Goal: Task Accomplishment & Management: Use online tool/utility

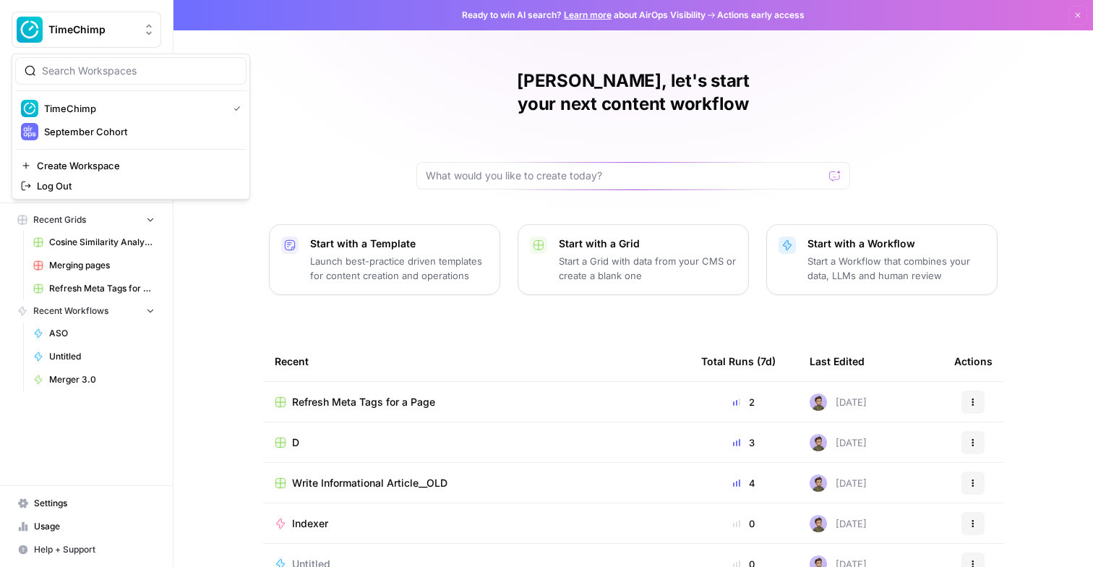
click at [67, 30] on span "TimeChimp" at bounding box center [91, 29] width 87 height 14
click at [76, 137] on span "September Cohort" at bounding box center [139, 131] width 191 height 14
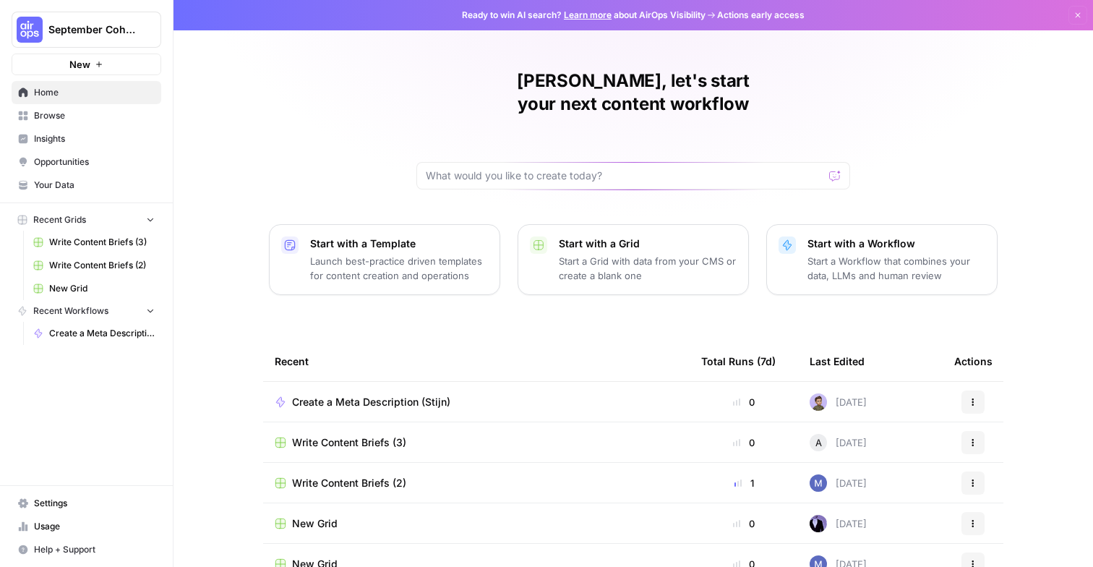
click at [86, 114] on span "Browse" at bounding box center [94, 115] width 121 height 13
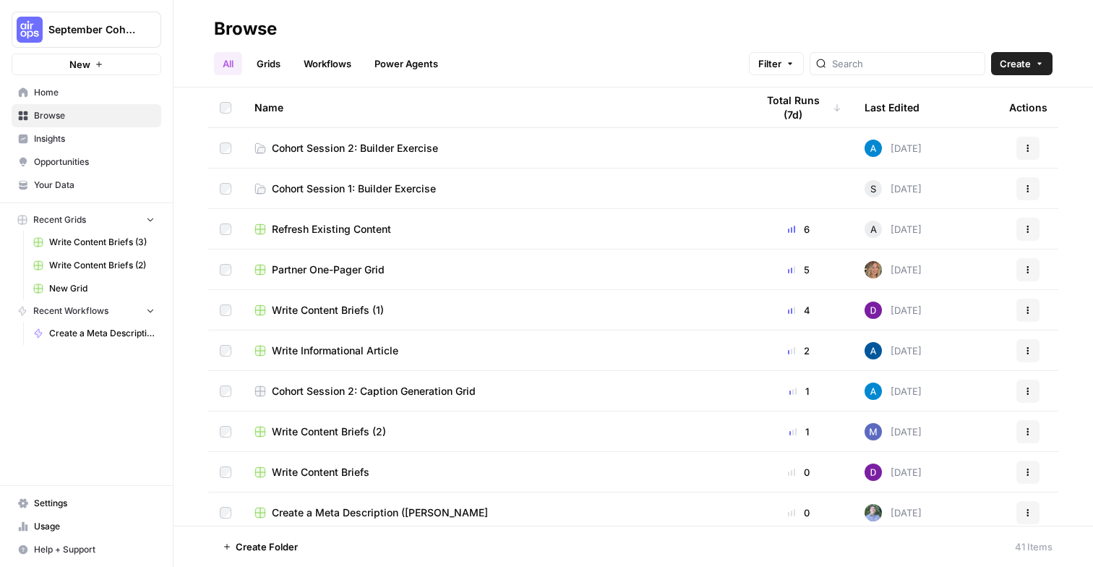
click at [311, 150] on span "Cohort Session 2: Builder Exercise" at bounding box center [355, 148] width 166 height 14
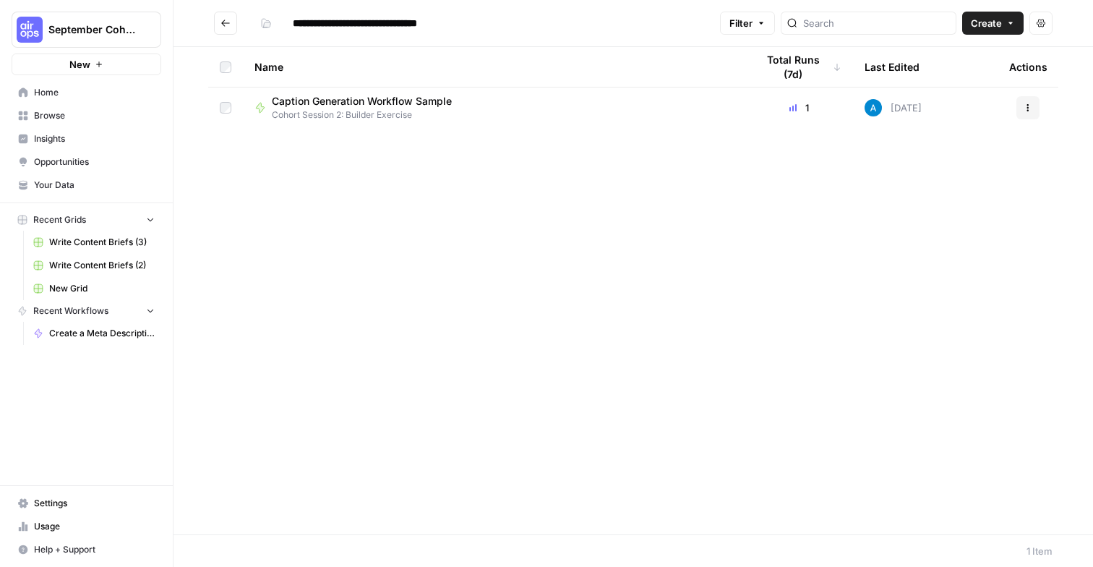
click at [52, 110] on span "Browse" at bounding box center [94, 115] width 121 height 13
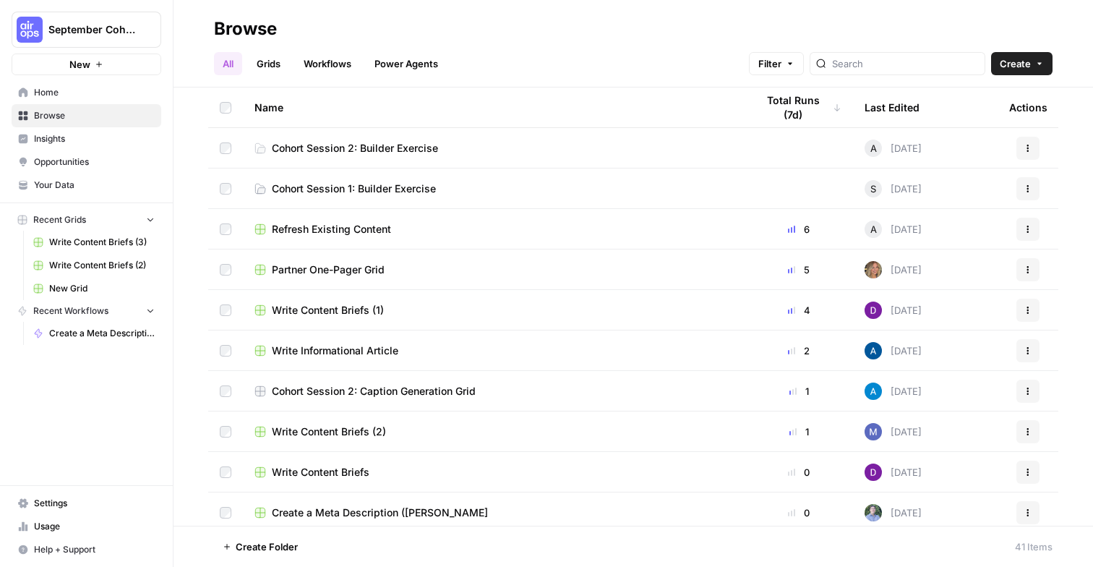
click at [359, 150] on span "Cohort Session 2: Builder Exercise" at bounding box center [355, 148] width 166 height 14
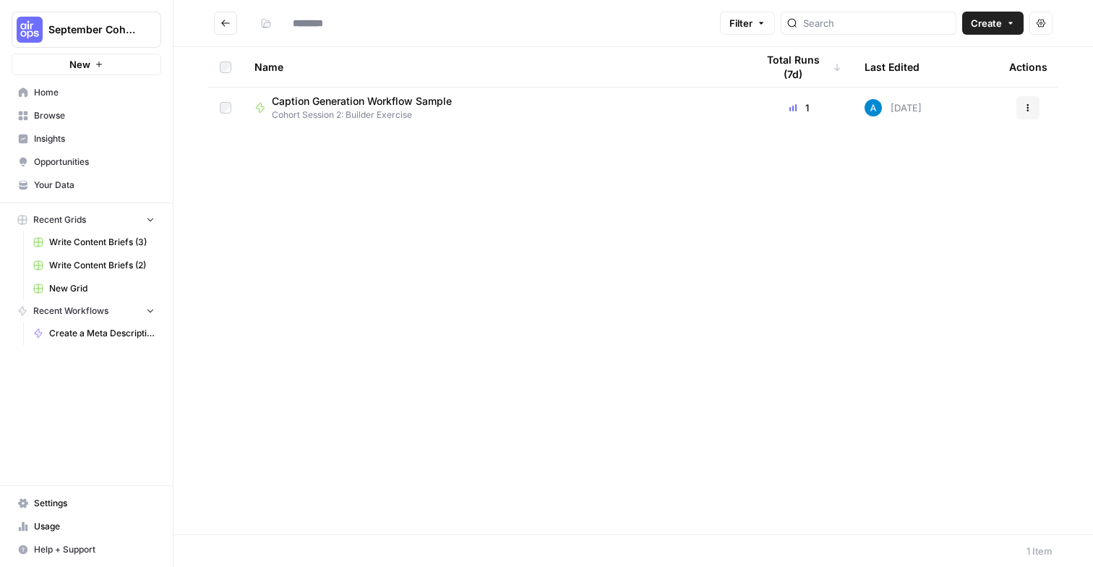
type input "**********"
click at [980, 20] on span "Create" at bounding box center [985, 23] width 31 height 14
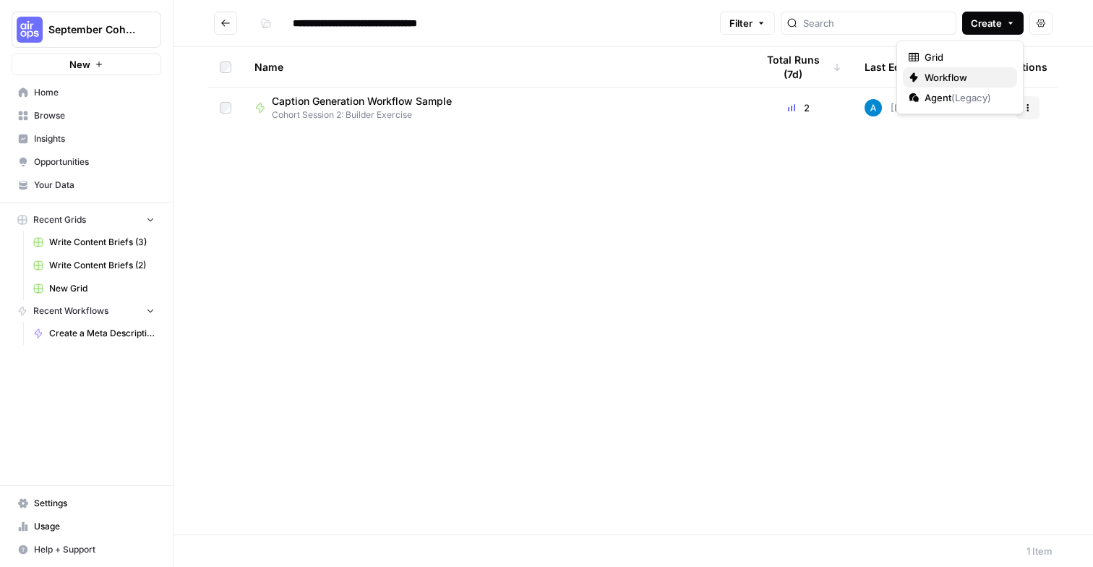
click at [954, 79] on span "Workflow" at bounding box center [964, 77] width 81 height 14
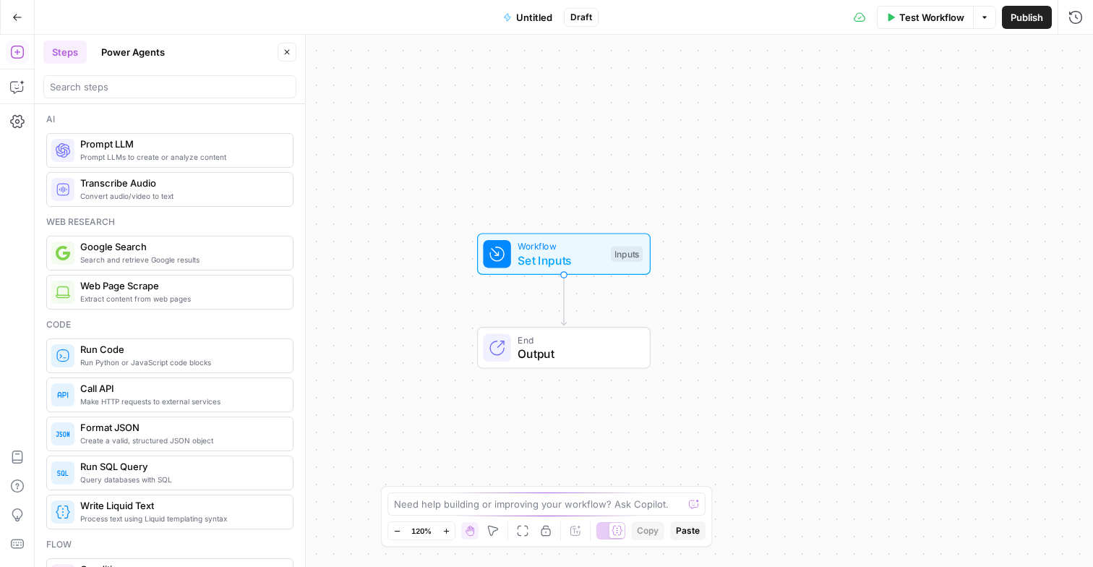
click at [530, 17] on span "Untitled" at bounding box center [534, 17] width 36 height 14
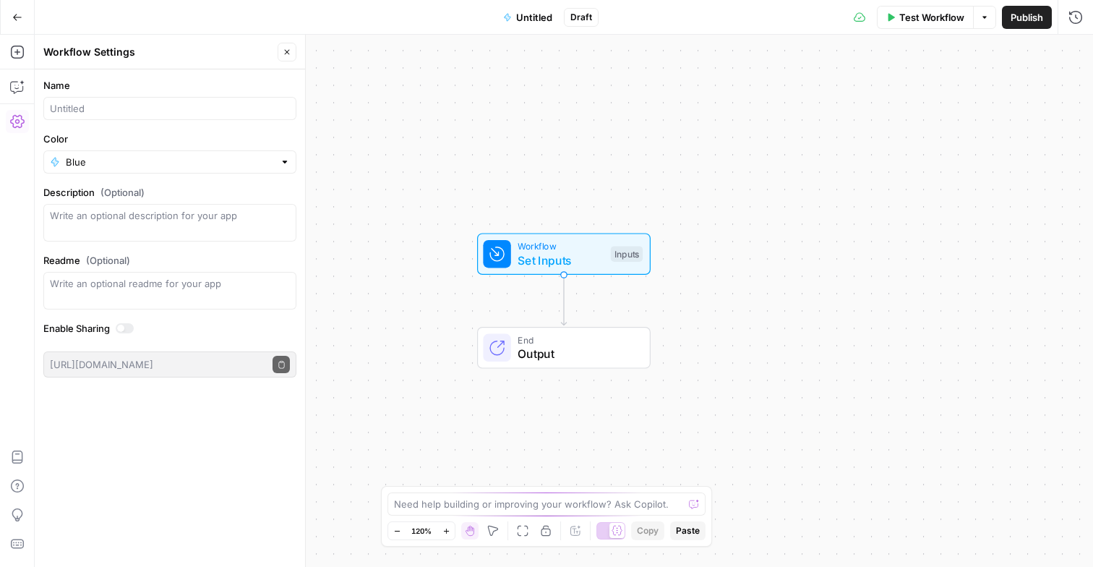
click at [106, 121] on form "Name Color Blue Description (Optional) Readme (Optional) Write an optional read…" at bounding box center [170, 227] width 270 height 317
click at [106, 103] on input "Name" at bounding box center [170, 108] width 240 height 14
type input "Fitness Content Generator (Stijn)"
click at [93, 160] on input "Color" at bounding box center [170, 162] width 208 height 14
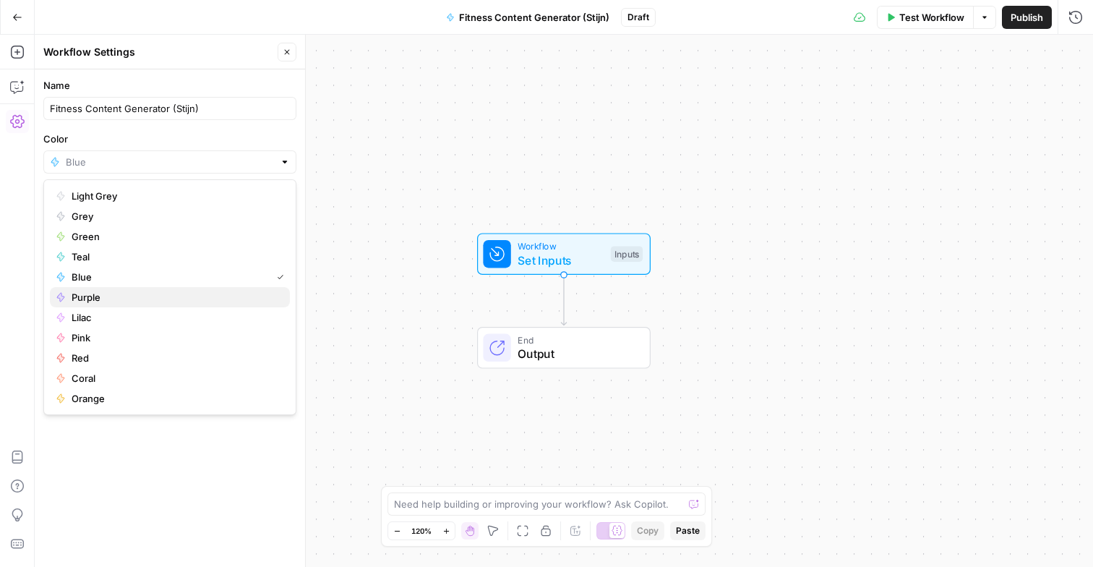
click at [103, 294] on span "Purple" at bounding box center [175, 297] width 207 height 14
type input "Purple"
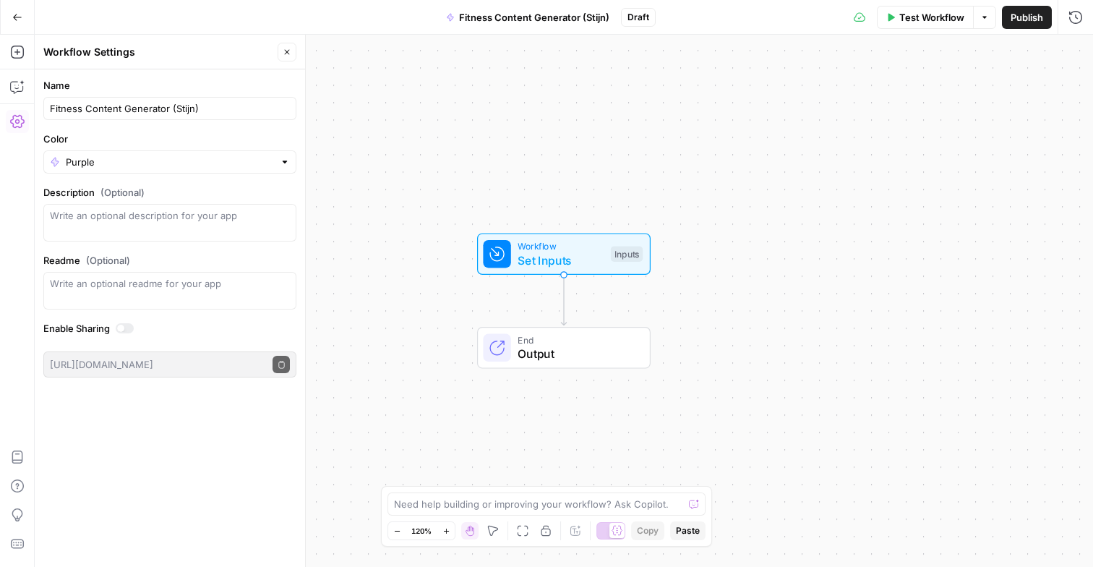
click at [1015, 22] on span "Publish" at bounding box center [1026, 17] width 33 height 14
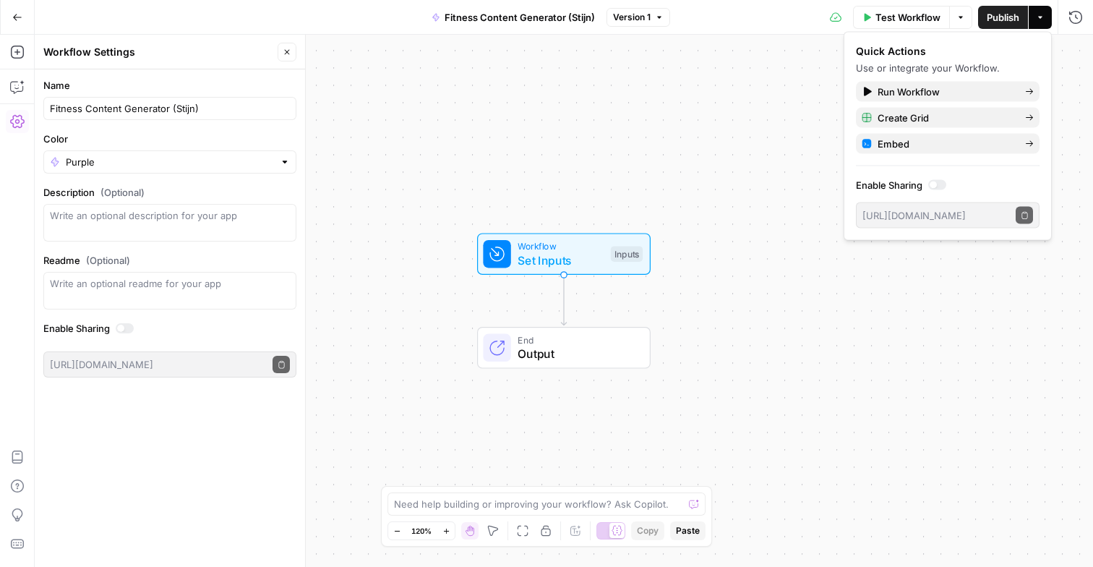
click at [1038, 20] on icon "button" at bounding box center [1040, 17] width 9 height 9
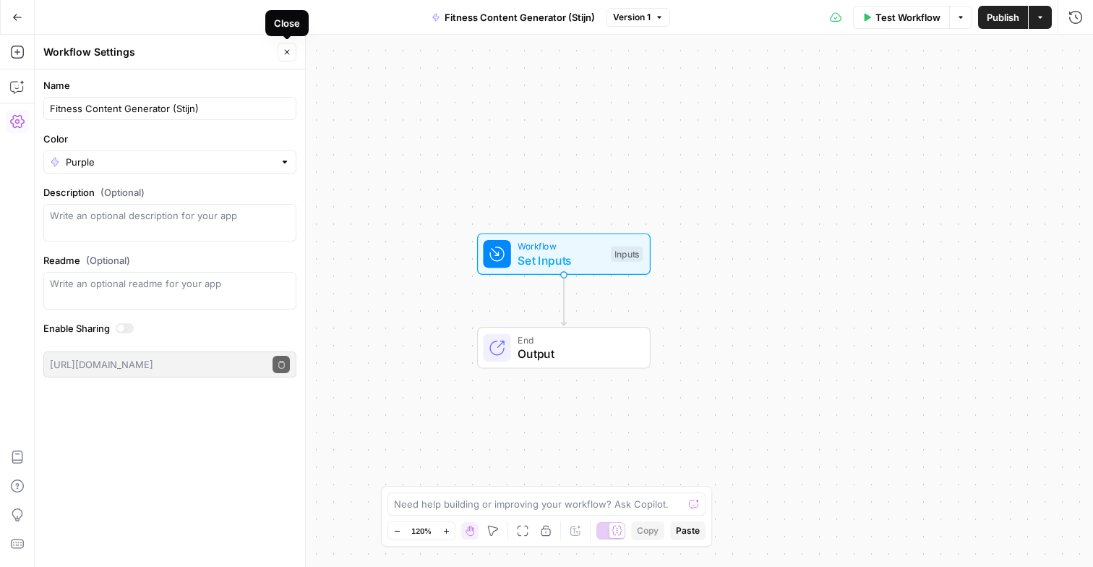
click at [284, 59] on button "Close" at bounding box center [286, 52] width 19 height 19
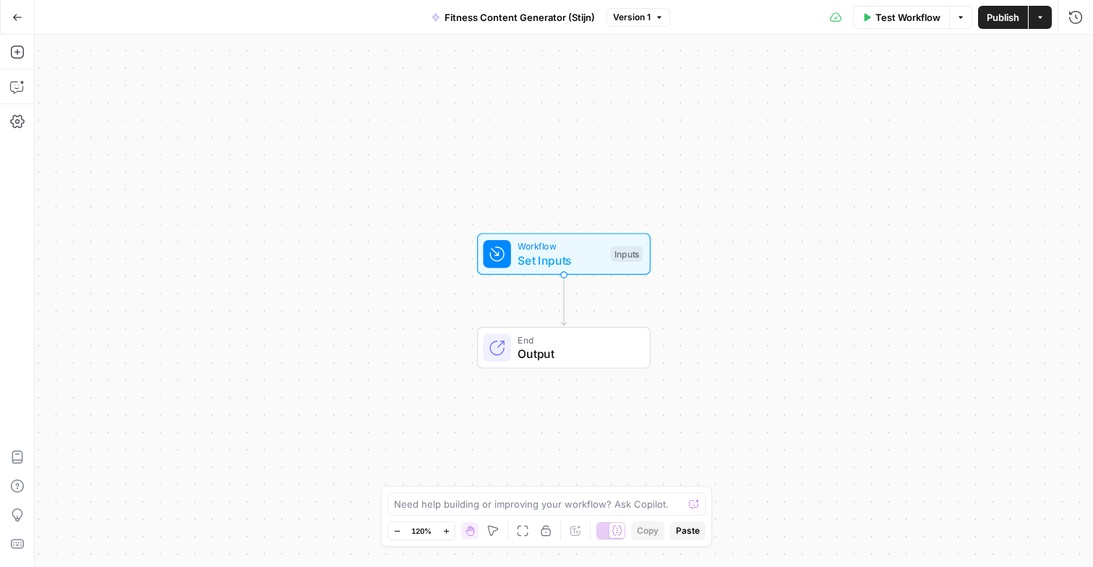
click at [16, 18] on icon "button" at bounding box center [17, 17] width 10 height 10
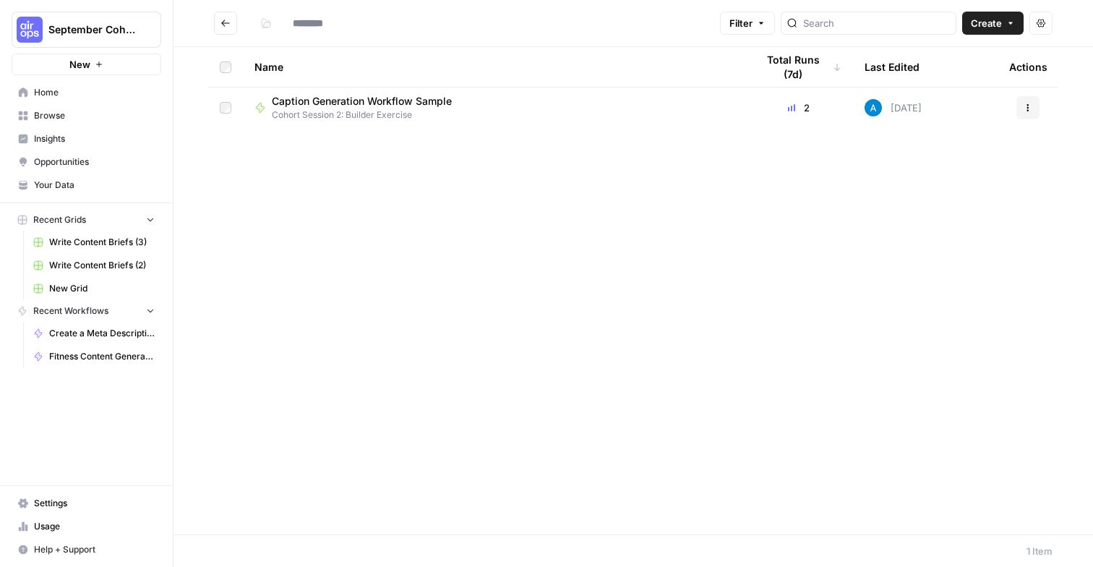
type input "**********"
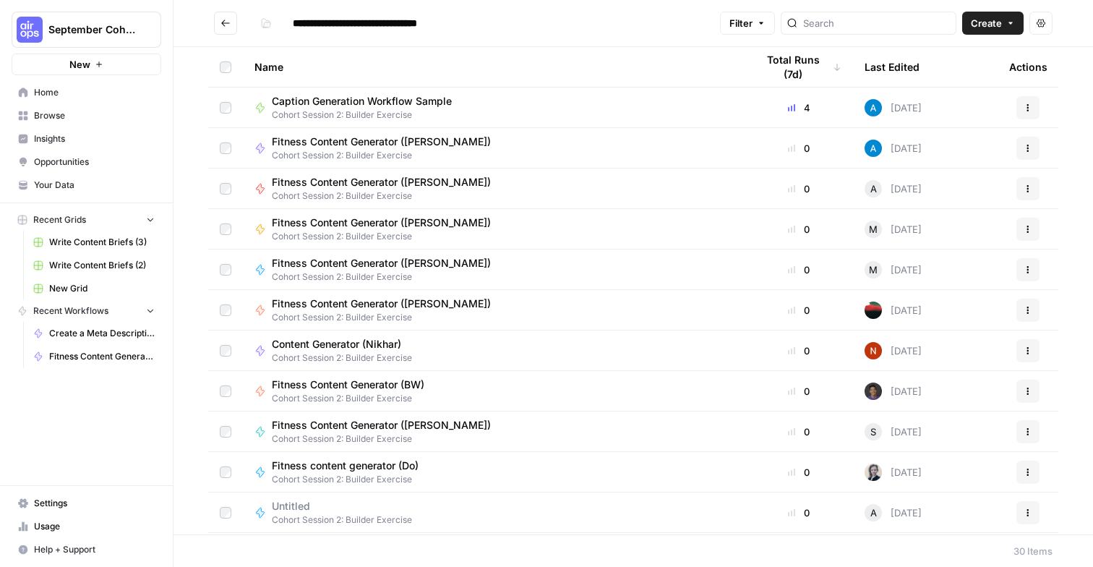
click at [72, 188] on span "Your Data" at bounding box center [94, 184] width 121 height 13
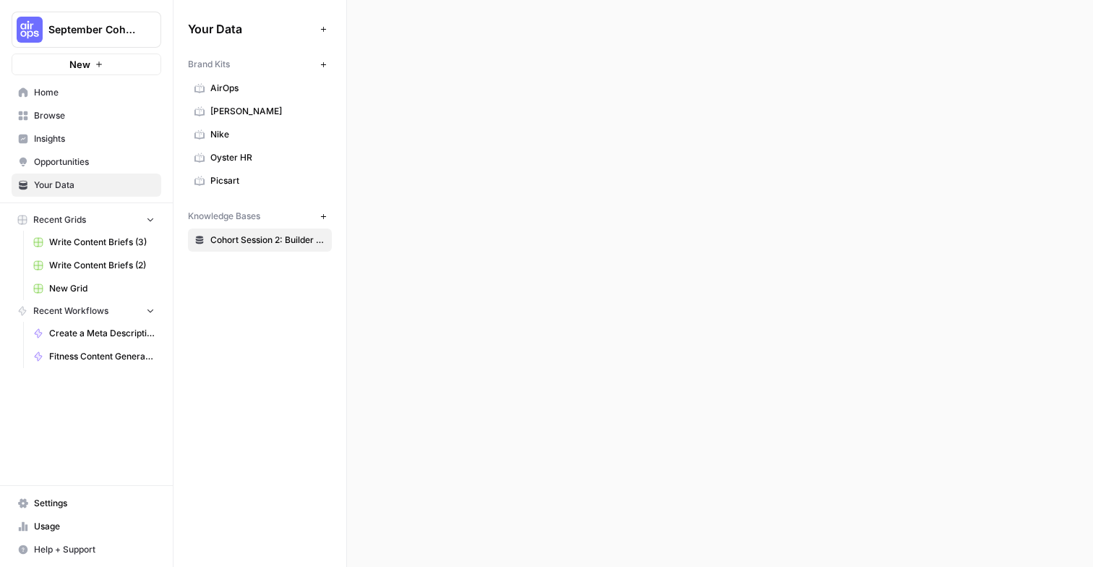
click at [247, 231] on link "Cohort Session 2: Builder Exercise" at bounding box center [260, 239] width 144 height 23
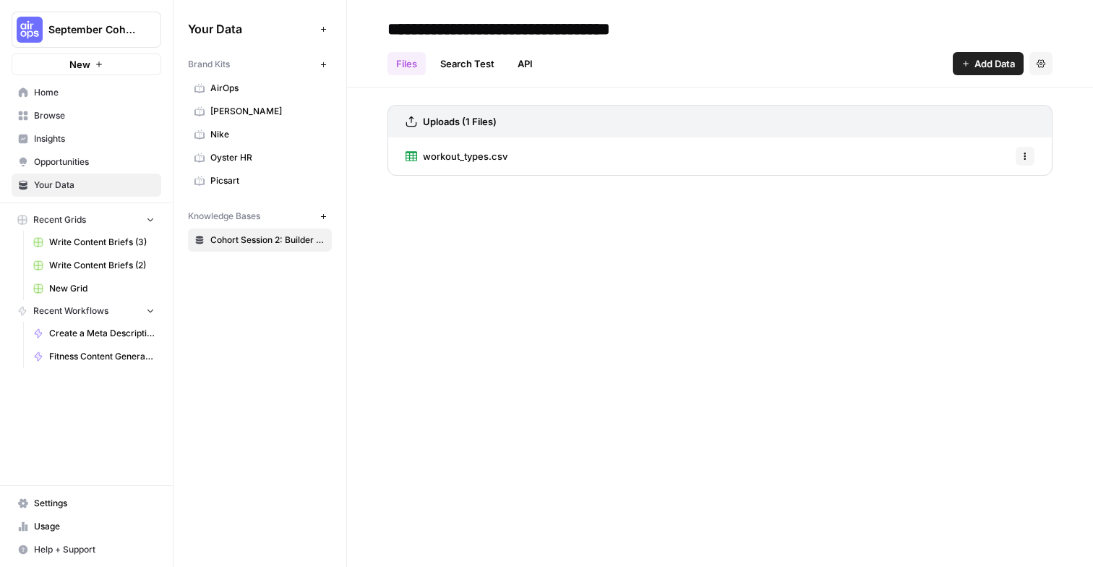
click at [1020, 154] on icon "button" at bounding box center [1024, 156] width 9 height 9
click at [790, 143] on div "workout_types.csv Options" at bounding box center [719, 156] width 665 height 38
click at [467, 159] on span "workout_types.csv" at bounding box center [465, 156] width 85 height 14
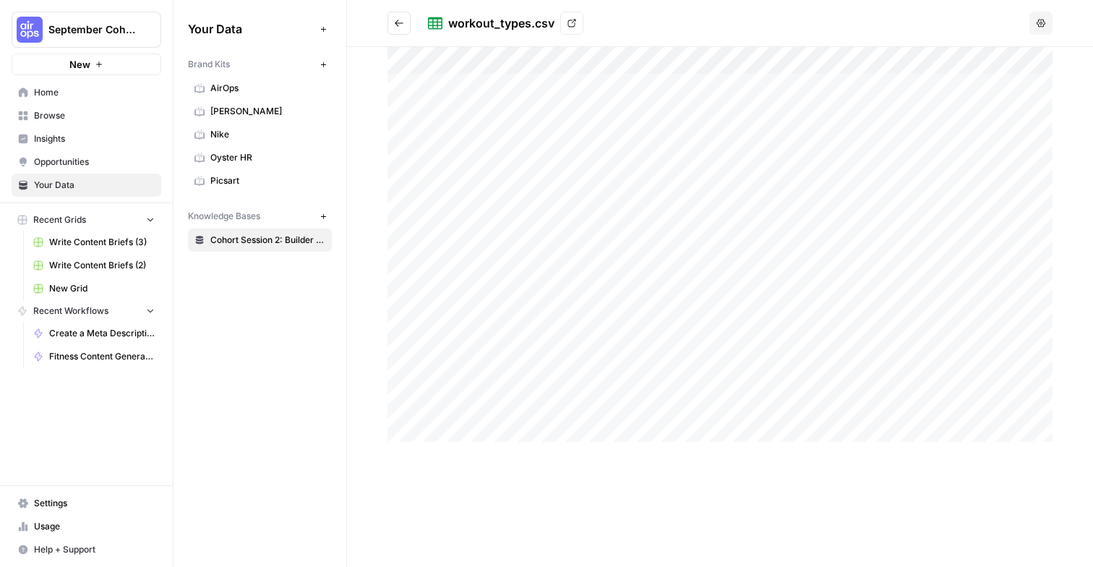
click at [1046, 24] on button "Options" at bounding box center [1040, 23] width 23 height 23
click at [576, 20] on link "View" at bounding box center [571, 23] width 23 height 23
click at [57, 121] on span "Browse" at bounding box center [94, 115] width 121 height 13
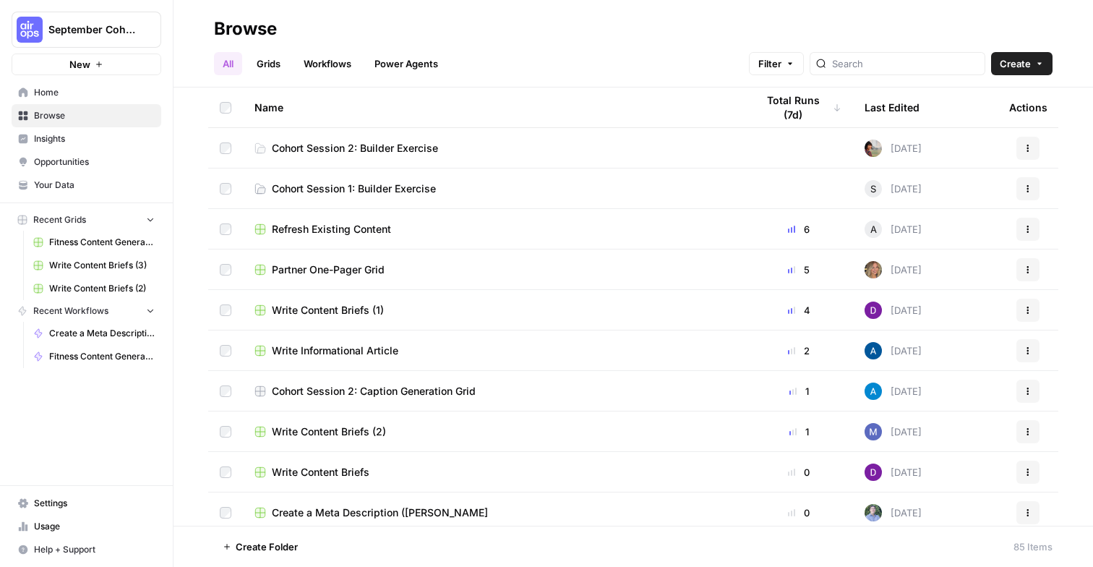
click at [317, 61] on link "Workflows" at bounding box center [327, 63] width 65 height 23
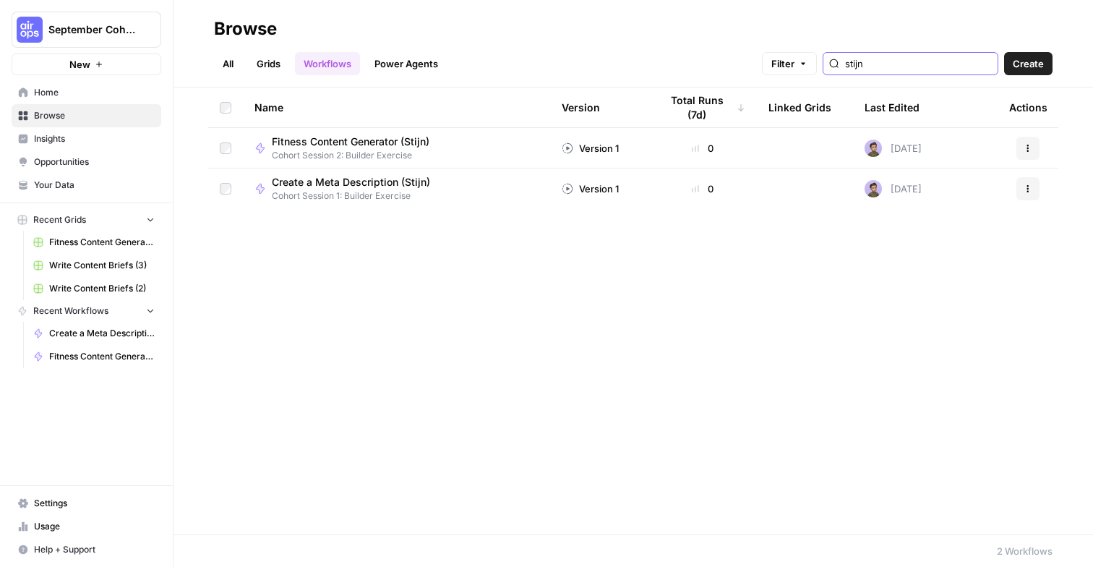
type input "stijn"
click at [330, 140] on span "Fitness Content Generator (Stijn)" at bounding box center [351, 141] width 158 height 14
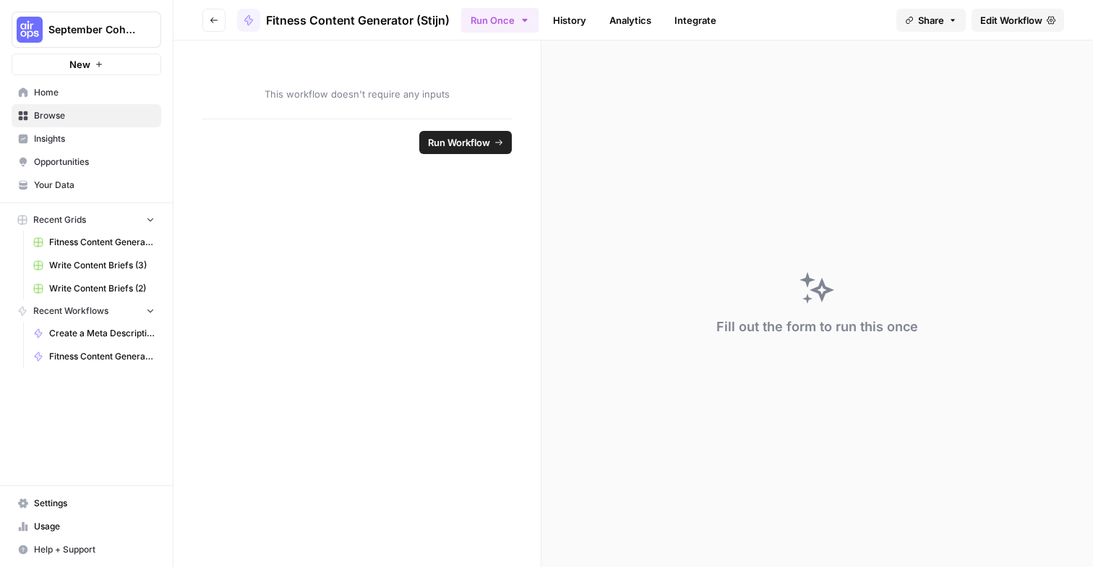
click at [1004, 22] on span "Edit Workflow" at bounding box center [1011, 20] width 62 height 14
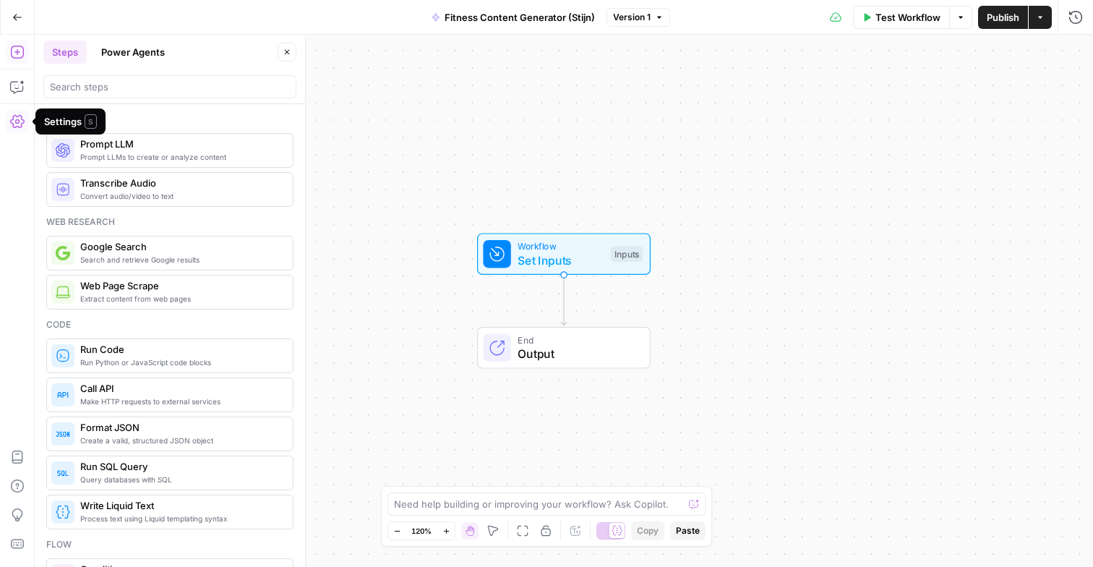
click at [12, 119] on icon "button" at bounding box center [17, 121] width 14 height 13
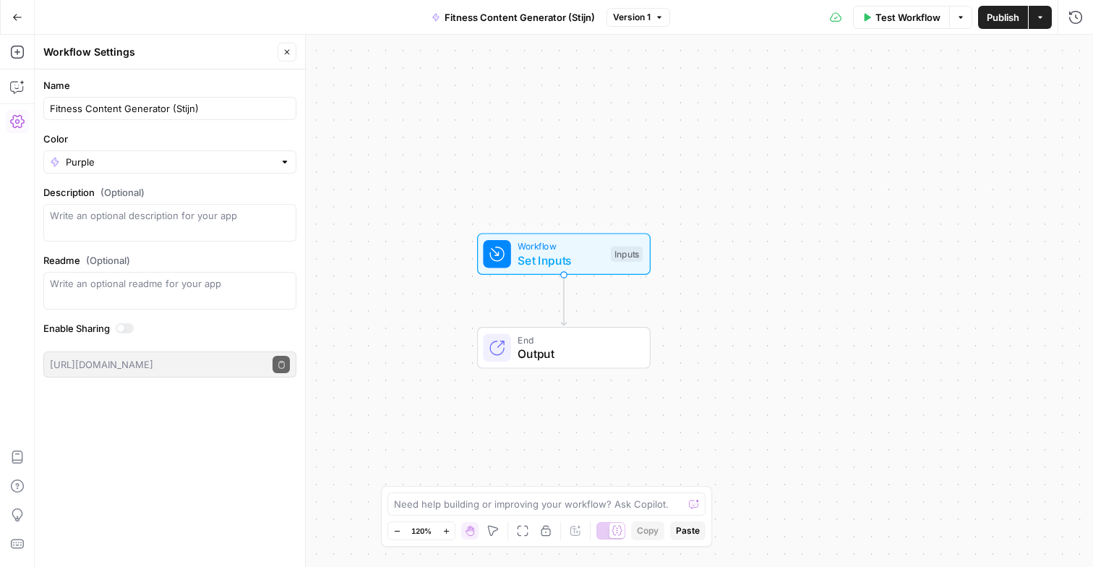
click at [12, 119] on icon "button" at bounding box center [17, 121] width 14 height 13
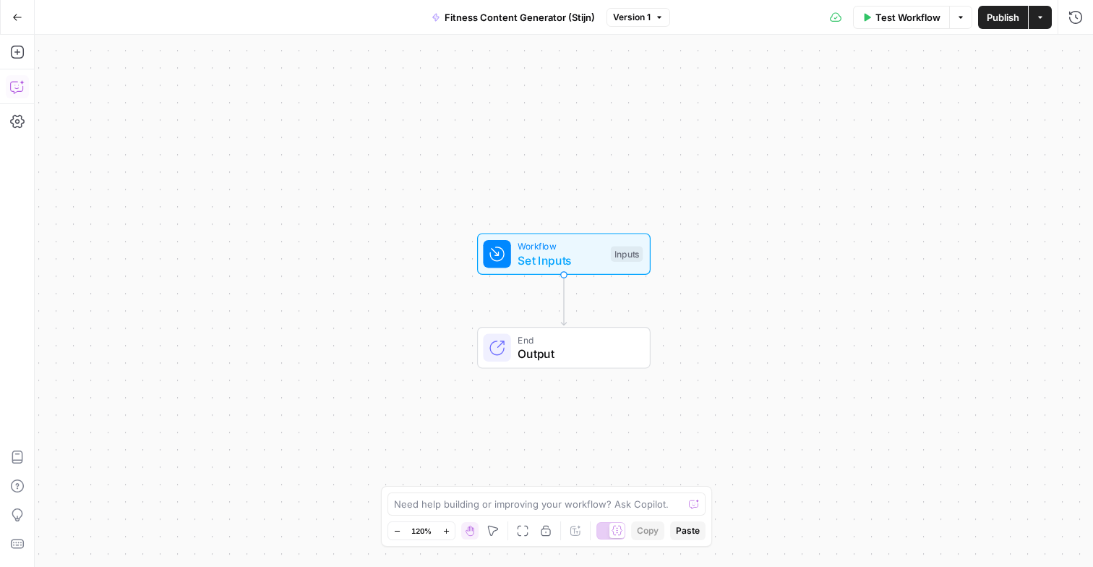
click at [20, 91] on icon "button" at bounding box center [16, 88] width 12 height 12
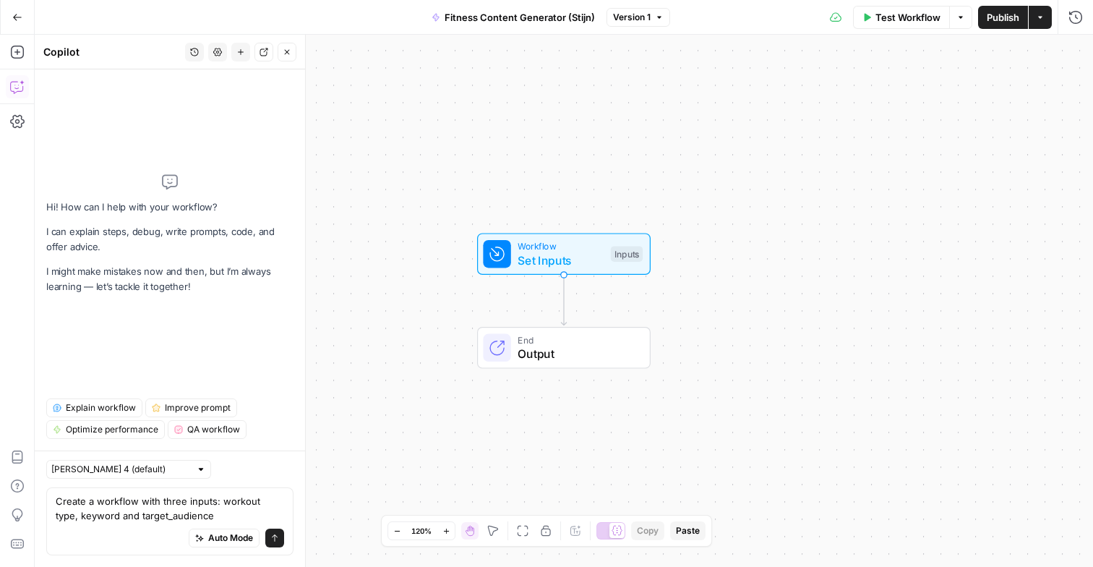
click at [259, 498] on textarea "Create a workflow with three inputs: workout type, keyword and target_audience" at bounding box center [170, 508] width 228 height 29
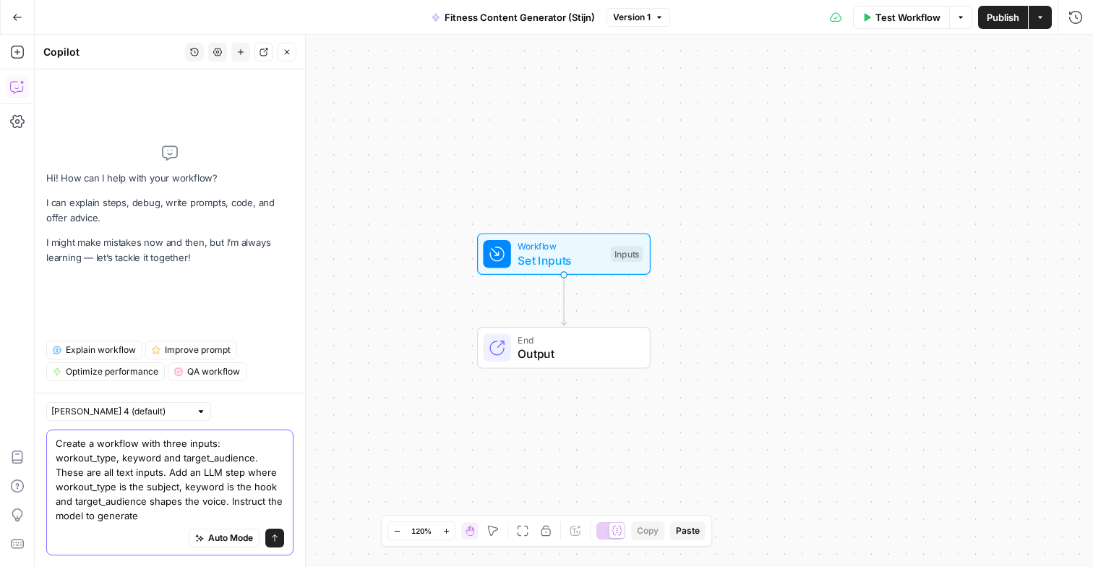
click at [69, 452] on textarea "Create a workflow with three inputs: workout_type, keyword and target_audience.…" at bounding box center [170, 479] width 228 height 87
paste textarea ", target_audience. These are all text inputs. Add an LLM step where workout_typ…"
type textarea "Create a workflow with three inputs: workout_type, keyword, target_audience. Th…"
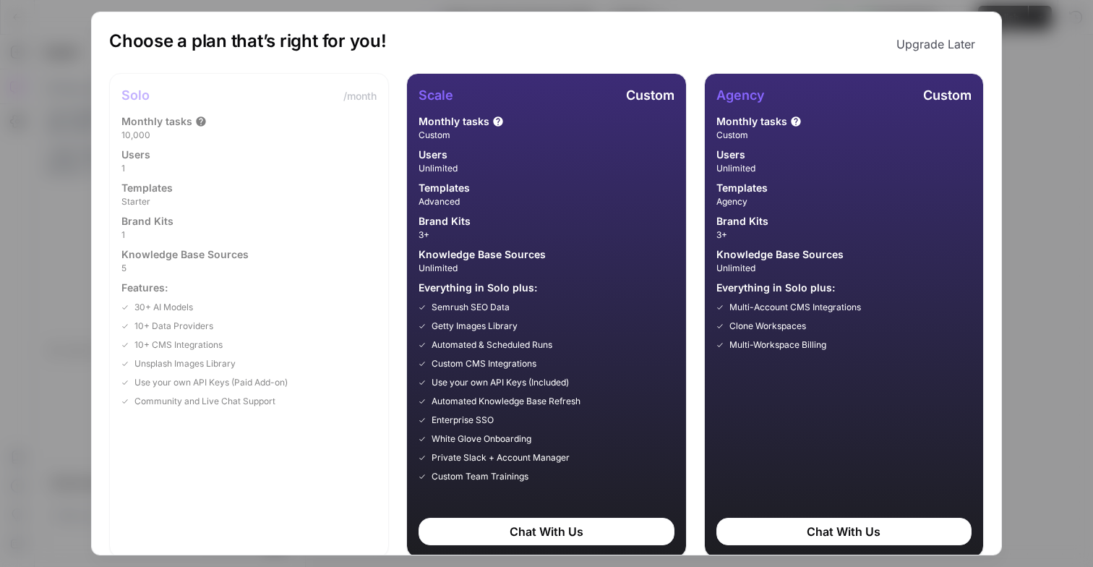
click at [926, 64] on div "Choose a plan that’s right for you! Upgrade Later Solo /month Monthly tasks 10,…" at bounding box center [546, 294] width 874 height 528
click at [930, 55] on button "Upgrade Later" at bounding box center [935, 44] width 96 height 29
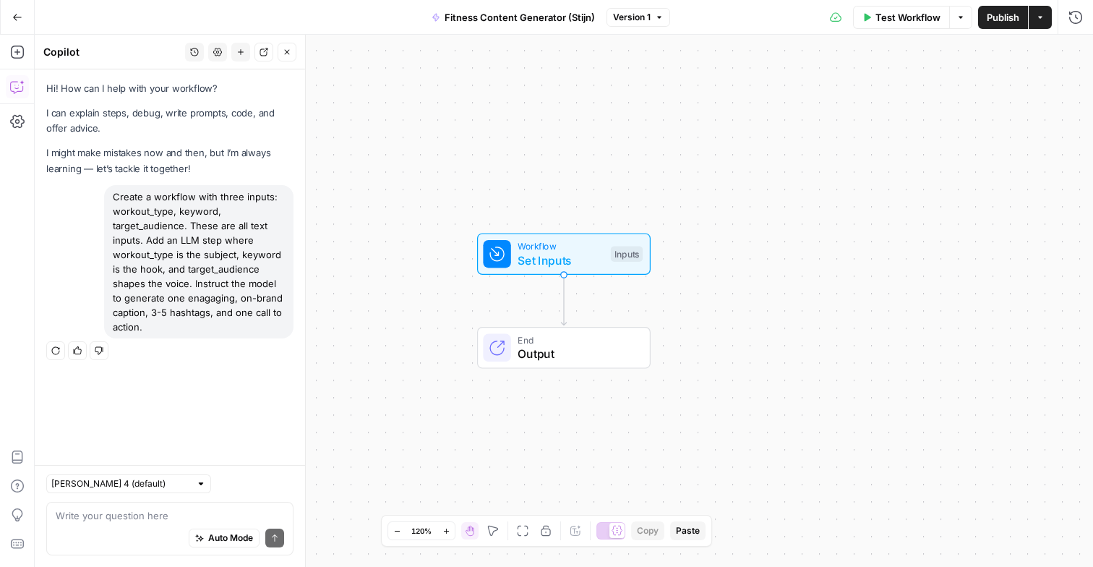
click at [161, 291] on div "Create a workflow with three inputs: workout_type, keyword, target_audience. Th…" at bounding box center [198, 261] width 189 height 153
copy div "Create a workflow with three inputs: workout_type, keyword, target_audience. Th…"
click at [139, 523] on div "Auto Mode Send" at bounding box center [170, 538] width 228 height 32
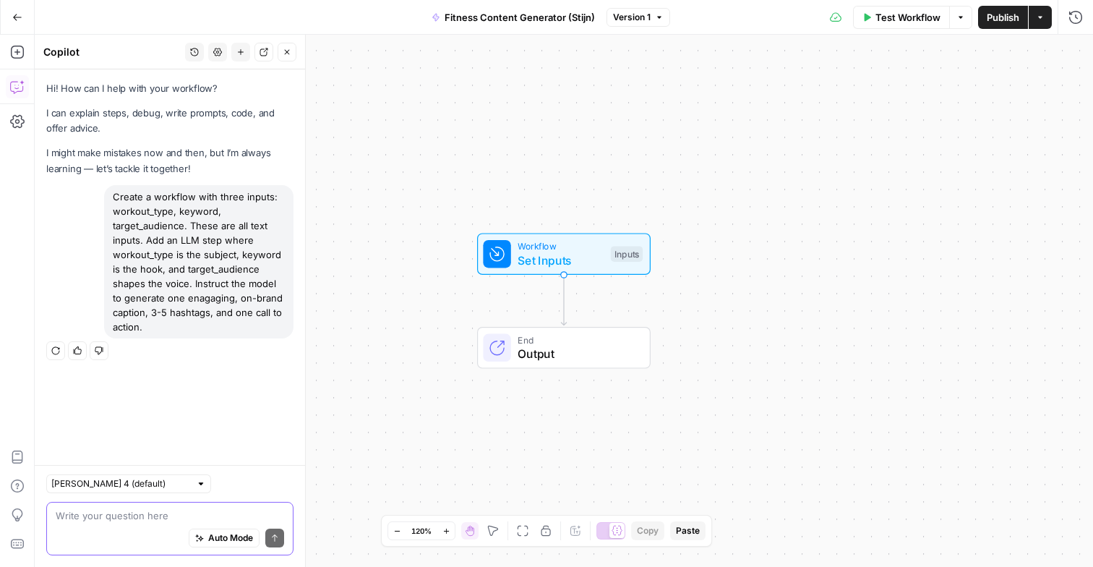
paste textarea "Create a workflow with three inputs: workout_type, keyword, target_audience. Th…"
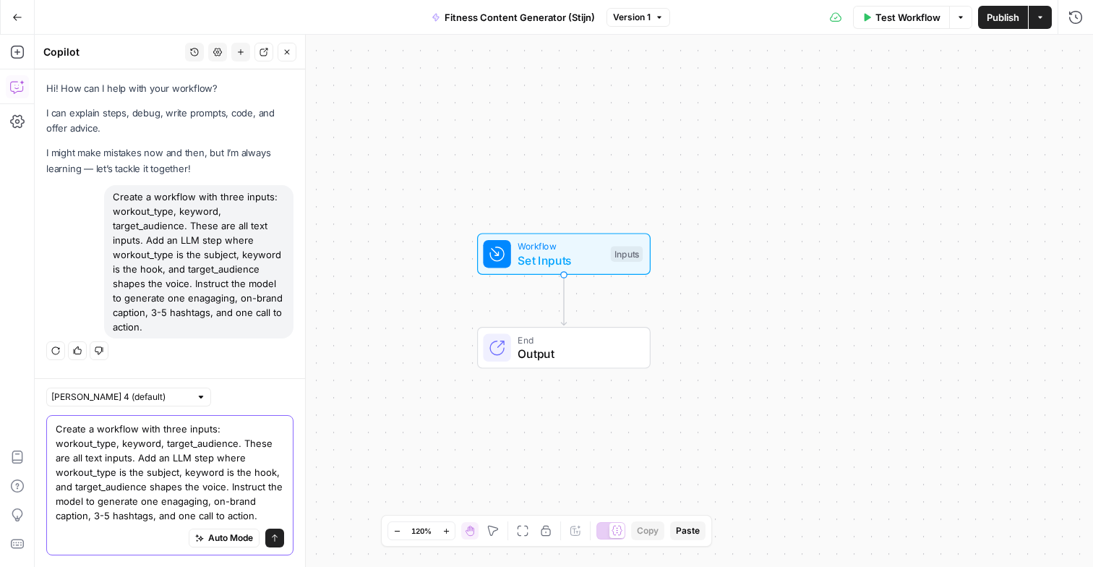
type textarea "Create a workflow with three inputs: workout_type, keyword, target_audience. Th…"
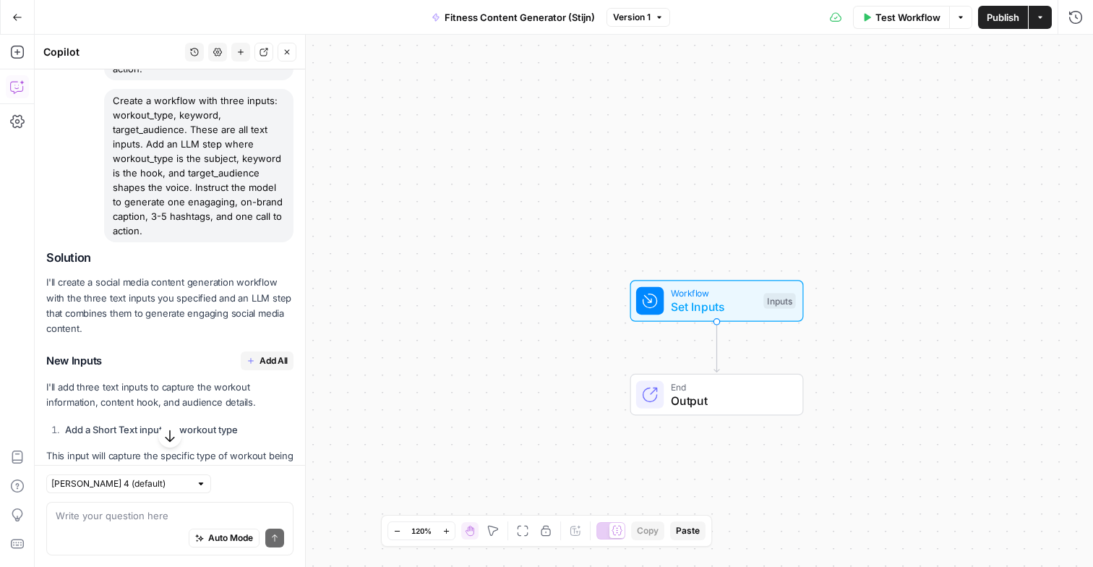
scroll to position [259, 0]
click at [270, 356] on span "Add All" at bounding box center [273, 359] width 28 height 13
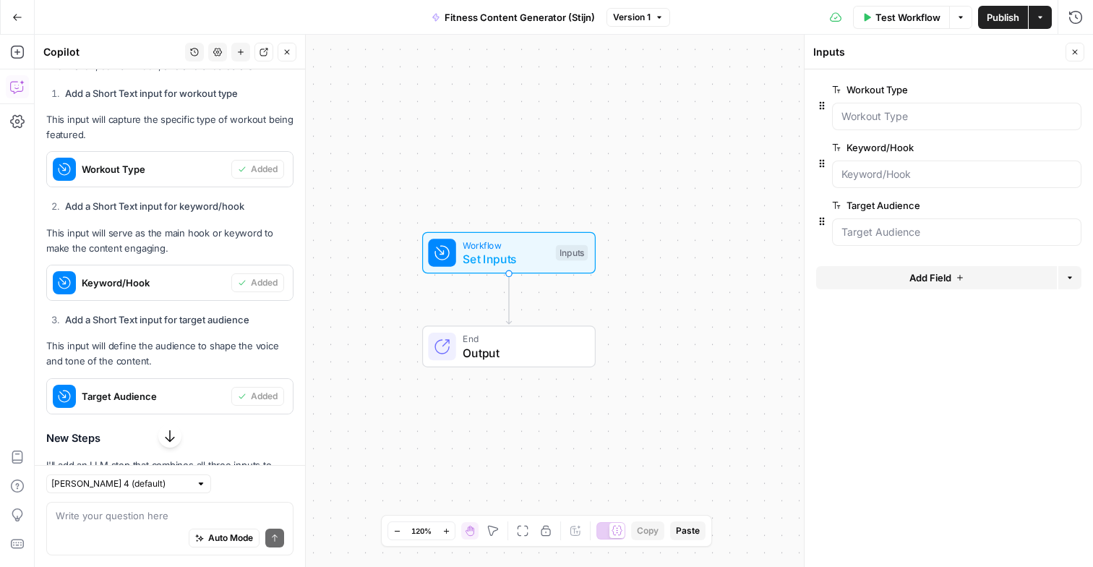
scroll to position [826, 0]
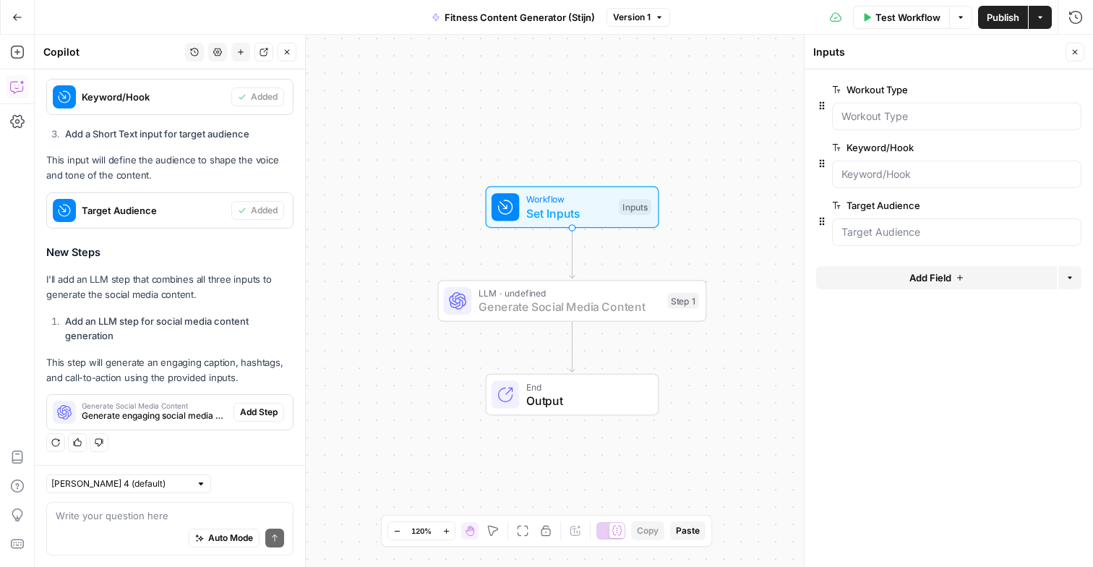
click at [262, 410] on span "Add Step" at bounding box center [259, 411] width 38 height 13
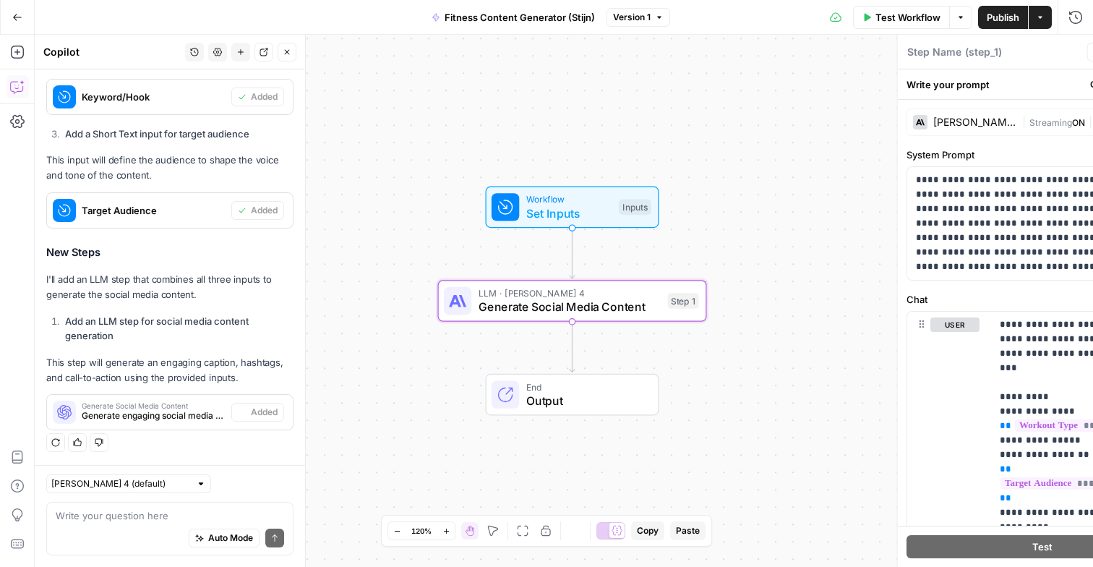
type textarea "Generate Social Media Content"
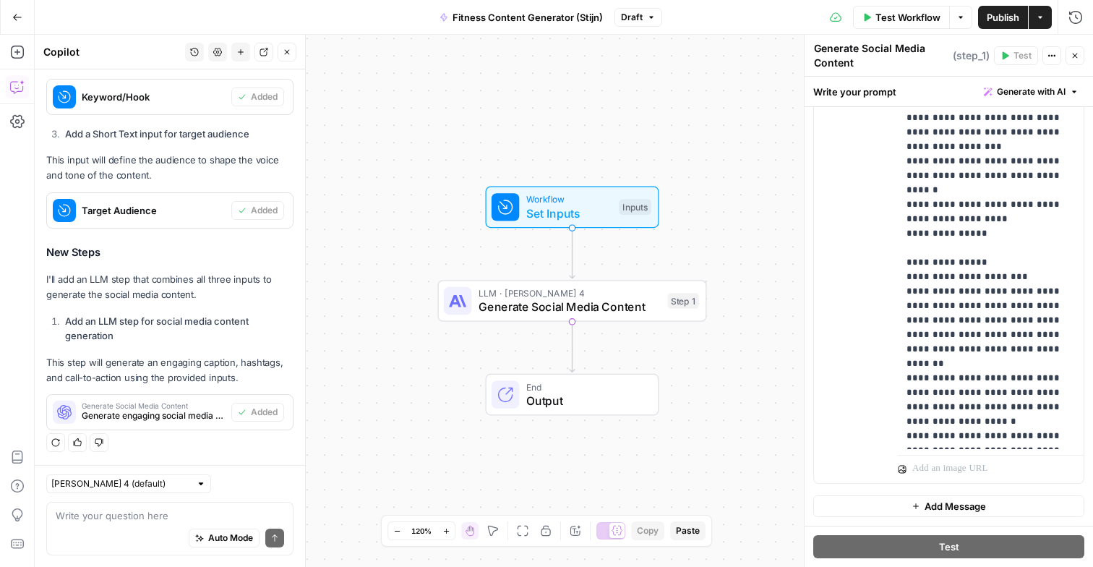
click at [927, 19] on span "Test Workflow" at bounding box center [907, 17] width 65 height 14
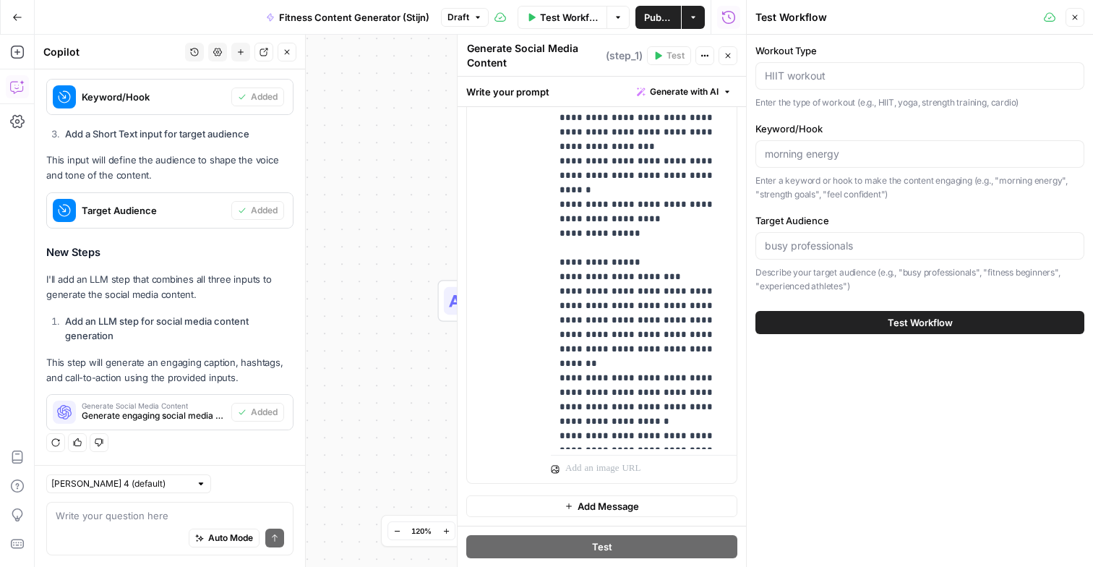
click at [833, 87] on div at bounding box center [919, 75] width 329 height 27
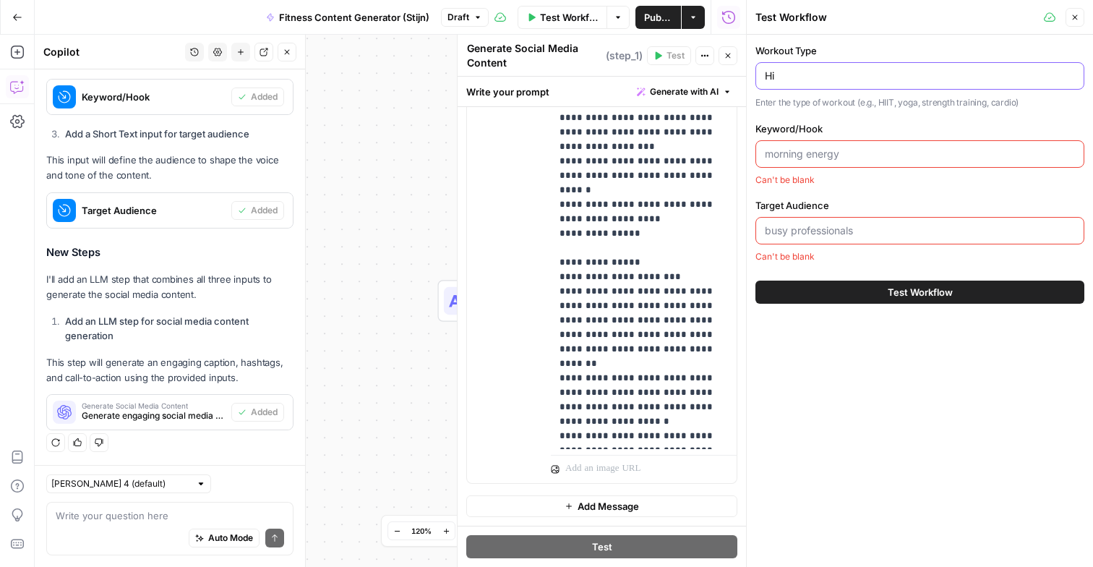
type input "H"
type input "hiit workout"
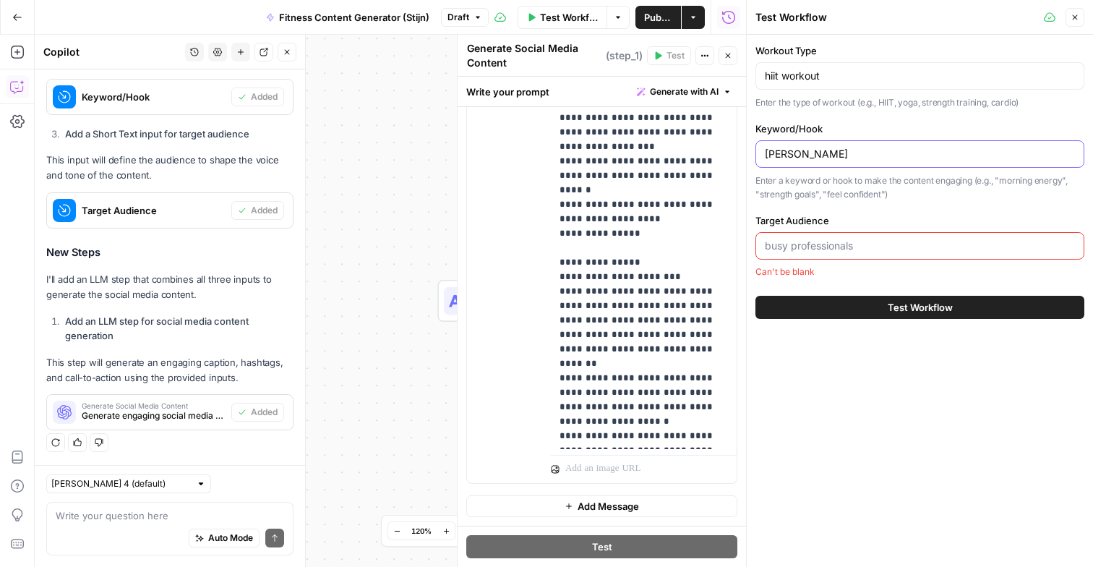
type input "moring"
type input "morning motivation"
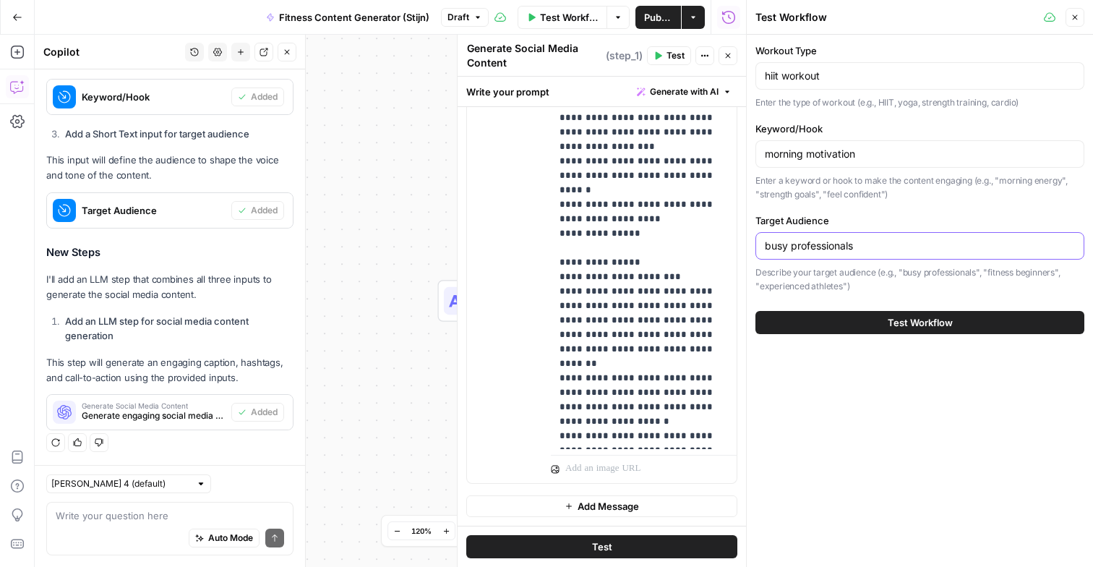
type input "busy professionals"
click at [867, 319] on button "Test Workflow" at bounding box center [919, 322] width 329 height 23
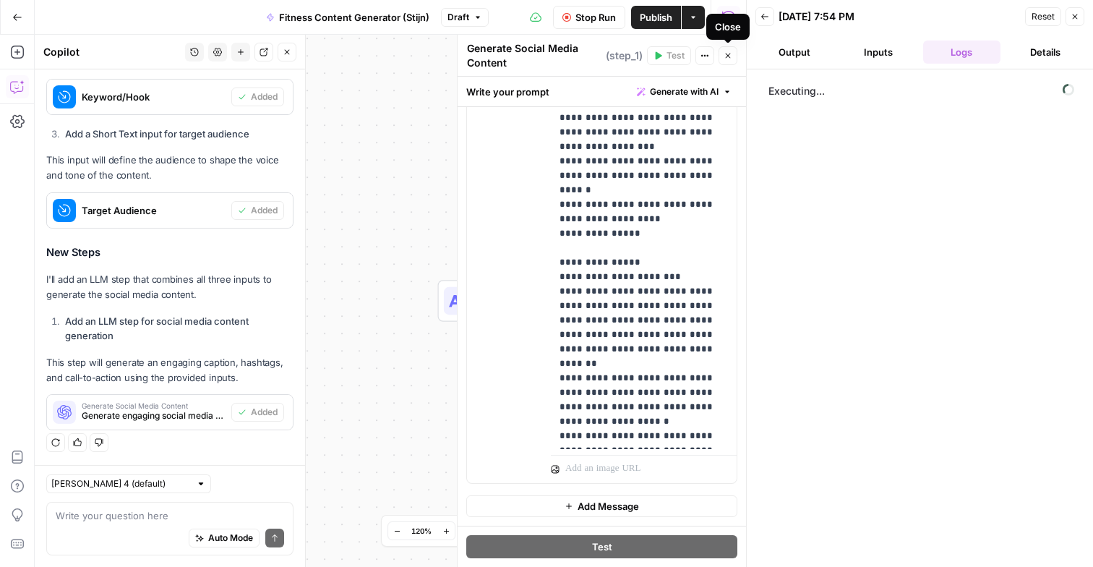
click at [720, 59] on button "Close" at bounding box center [727, 55] width 19 height 19
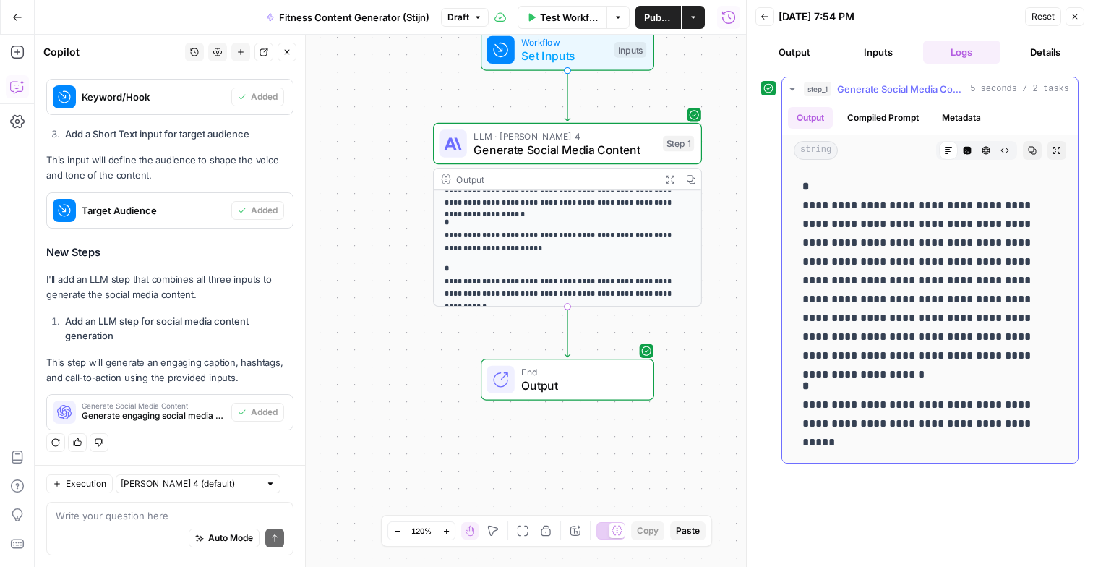
scroll to position [87, 0]
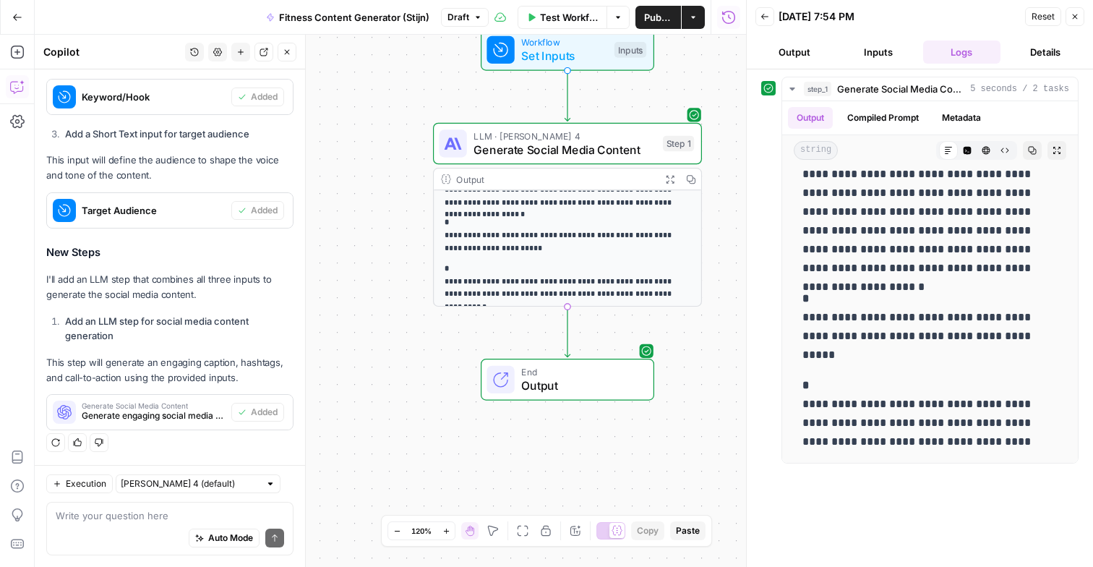
click at [652, 20] on span "Publish" at bounding box center [658, 17] width 28 height 14
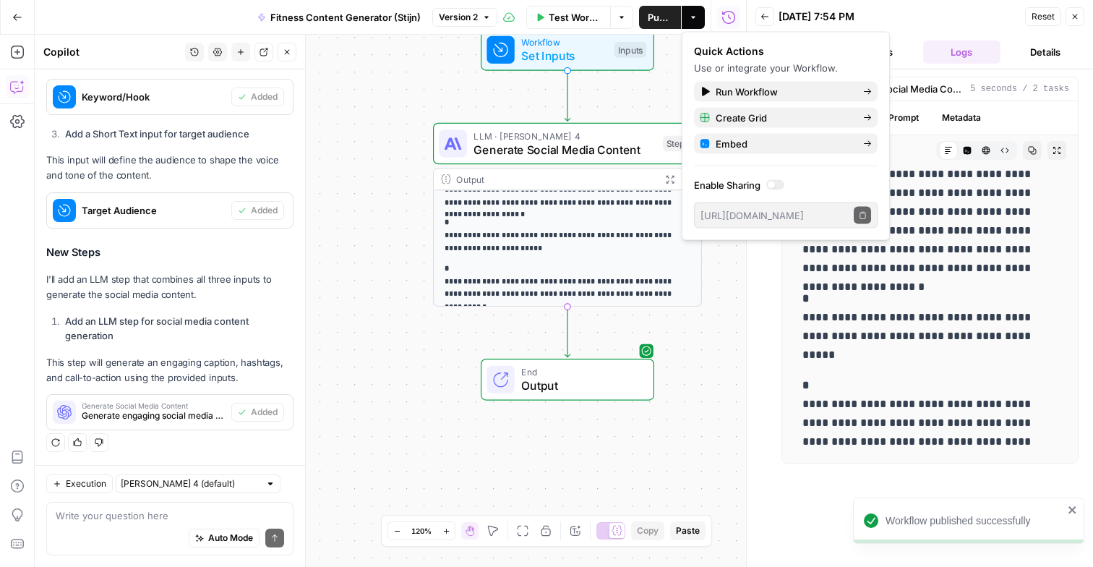
click at [692, 342] on div "**********" at bounding box center [390, 301] width 711 height 532
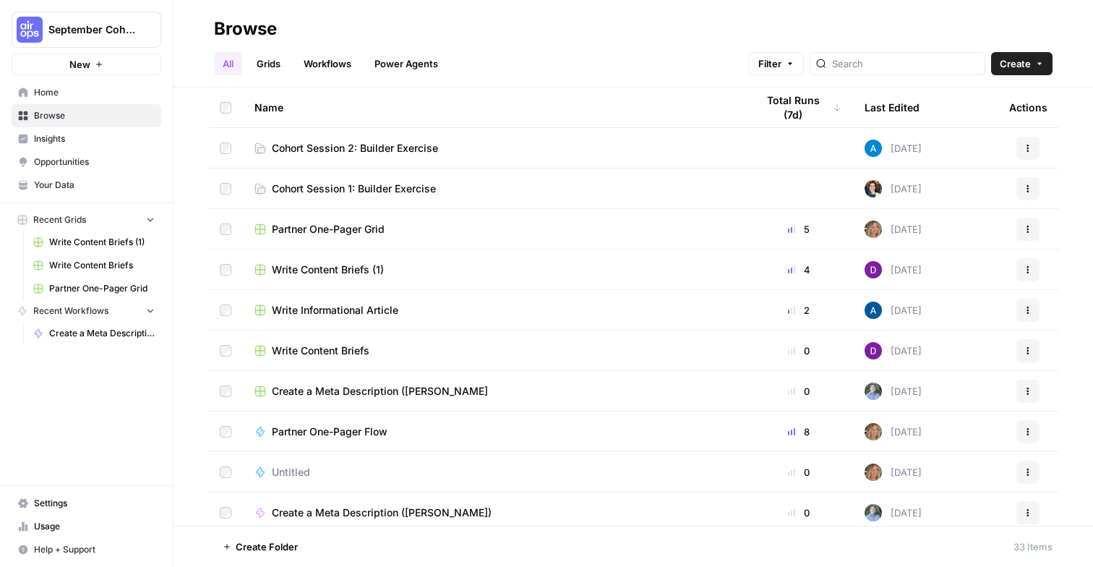
click at [413, 146] on span "Cohort Session 2: Builder Exercise" at bounding box center [355, 148] width 166 height 14
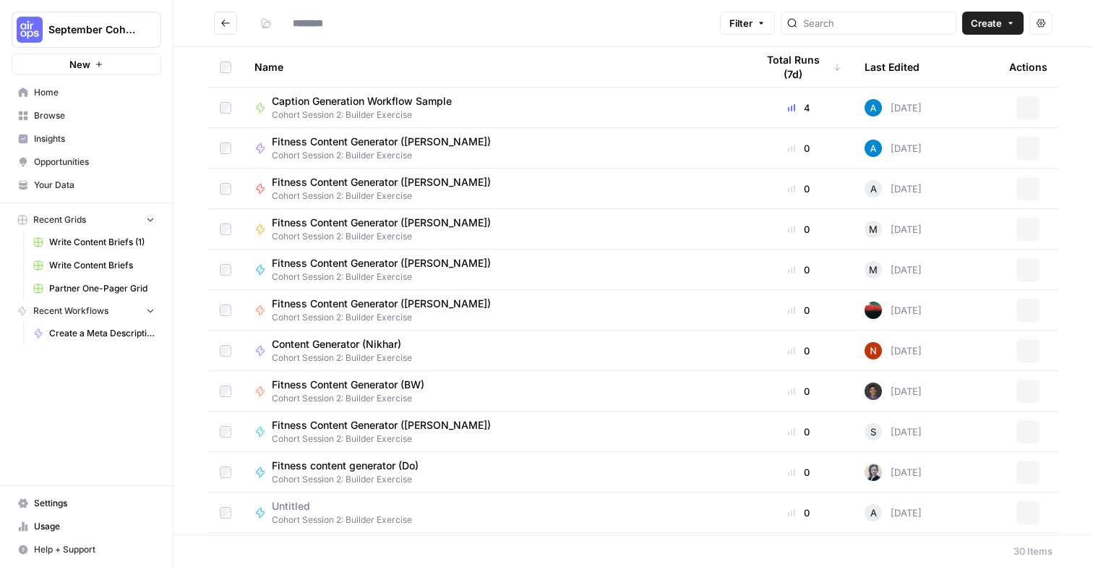
type input "**********"
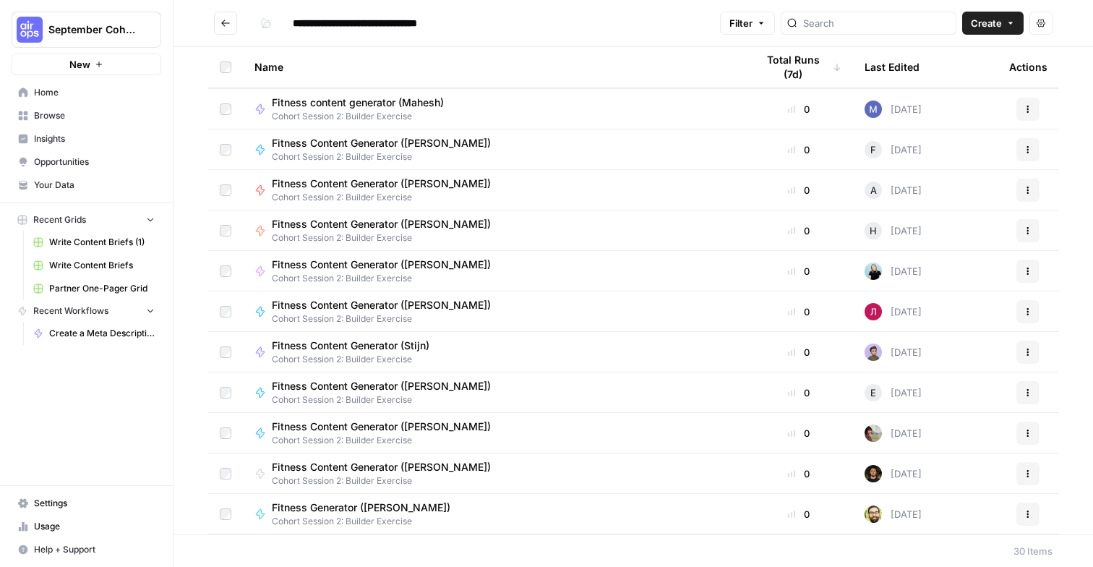
click at [60, 115] on span "Browse" at bounding box center [94, 115] width 121 height 13
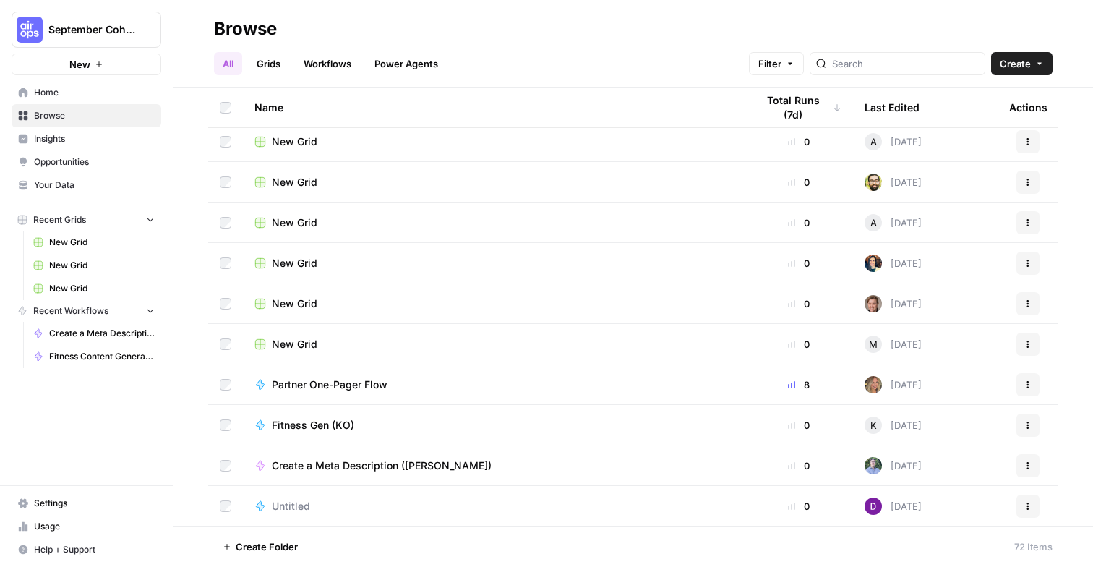
scroll to position [1015, 0]
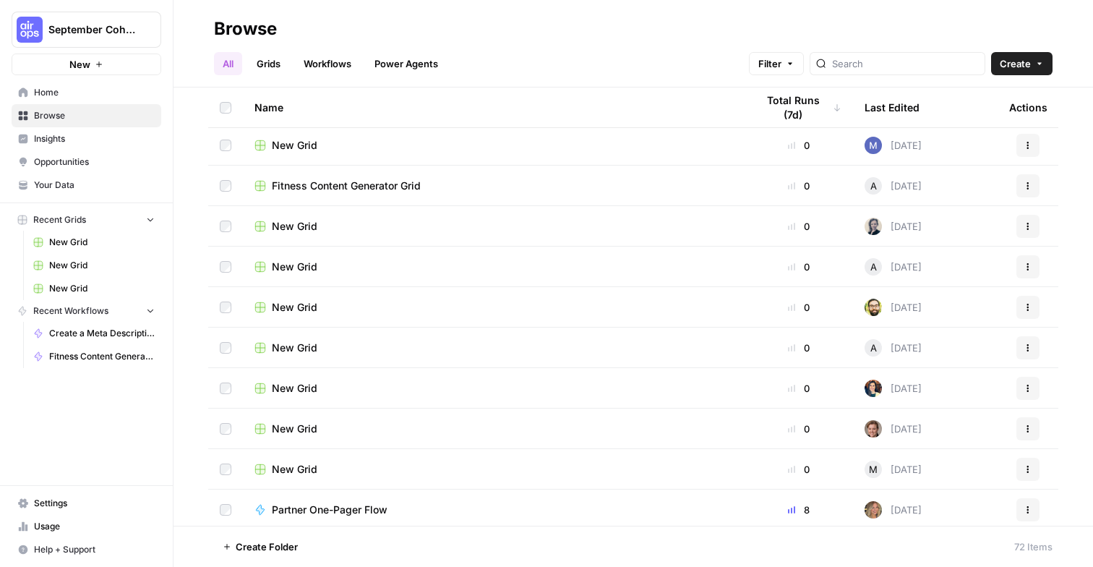
click at [1033, 72] on button "Create" at bounding box center [1021, 63] width 61 height 23
click at [1004, 122] on span "Grid" at bounding box center [993, 118] width 81 height 14
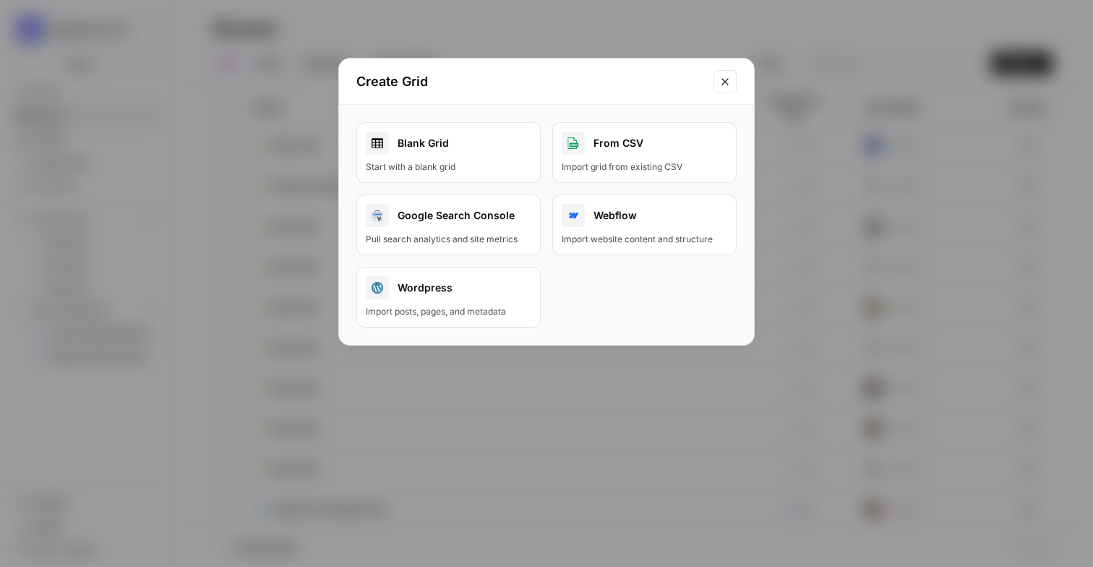
click at [452, 142] on div "Blank Grid" at bounding box center [448, 143] width 165 height 23
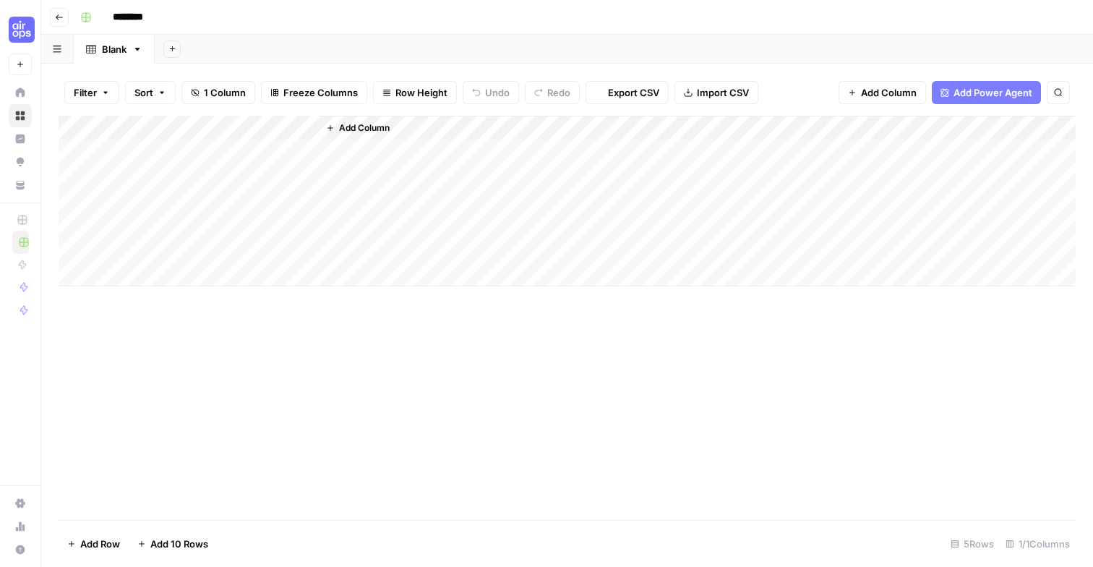
click at [155, 13] on input "********" at bounding box center [146, 17] width 81 height 23
type input "**********"
click at [307, 19] on div "**********" at bounding box center [576, 17] width 1004 height 23
click at [86, 16] on icon "button" at bounding box center [86, 17] width 9 height 9
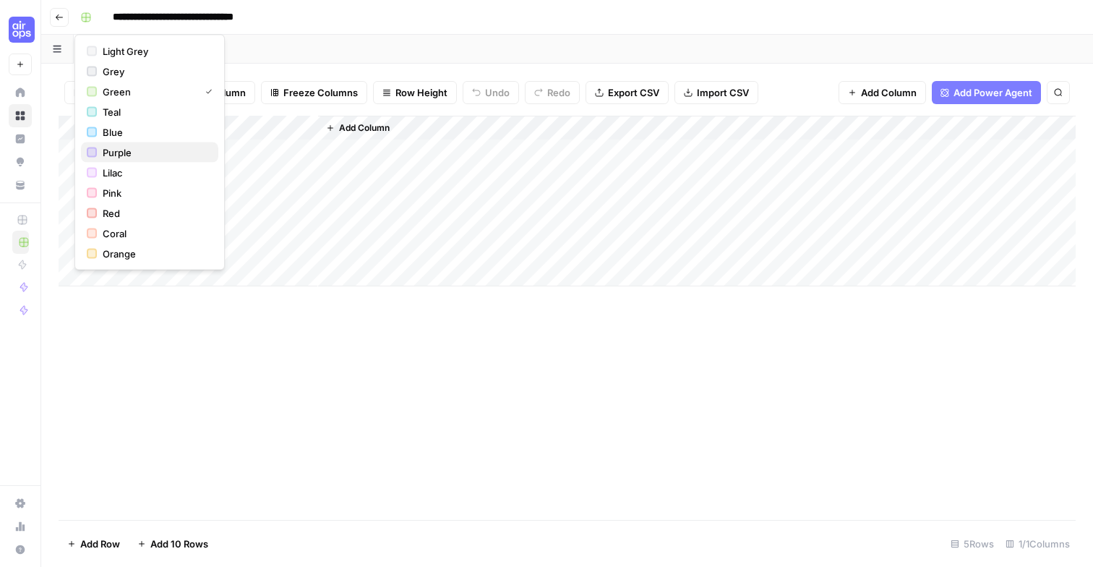
click at [152, 158] on span "Purple" at bounding box center [155, 152] width 104 height 14
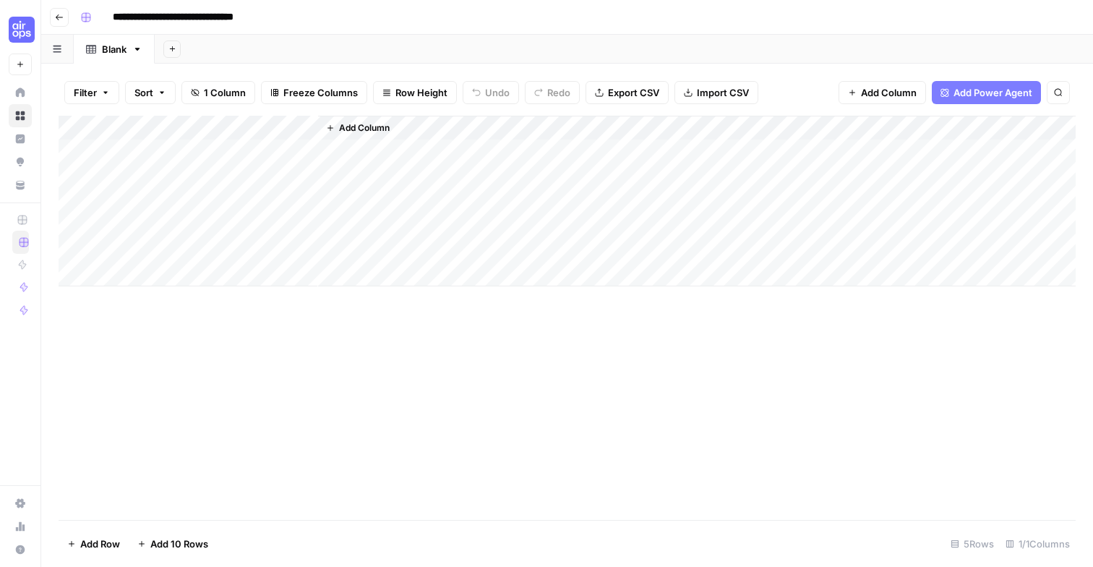
click at [1019, 96] on span "Add Power Agent" at bounding box center [992, 92] width 79 height 14
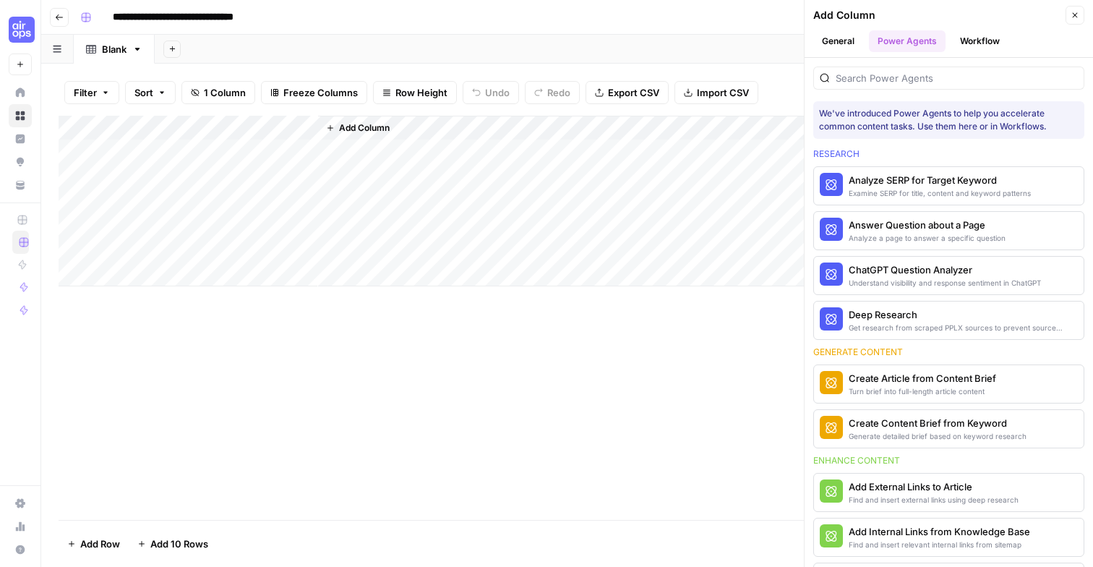
click at [1072, 14] on icon "button" at bounding box center [1074, 15] width 9 height 9
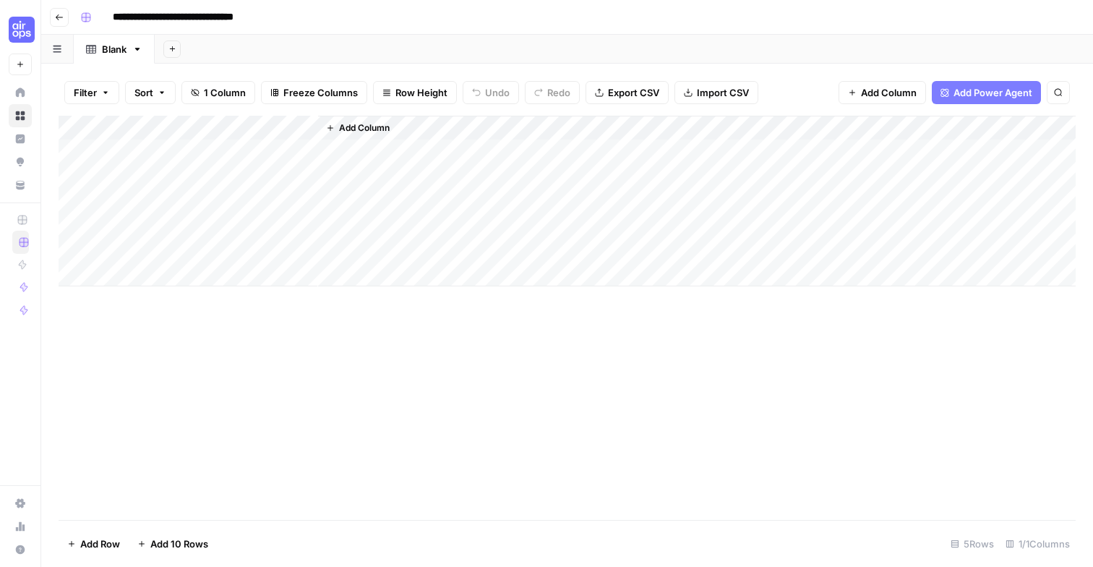
click at [723, 85] on span "Import CSV" at bounding box center [723, 92] width 52 height 14
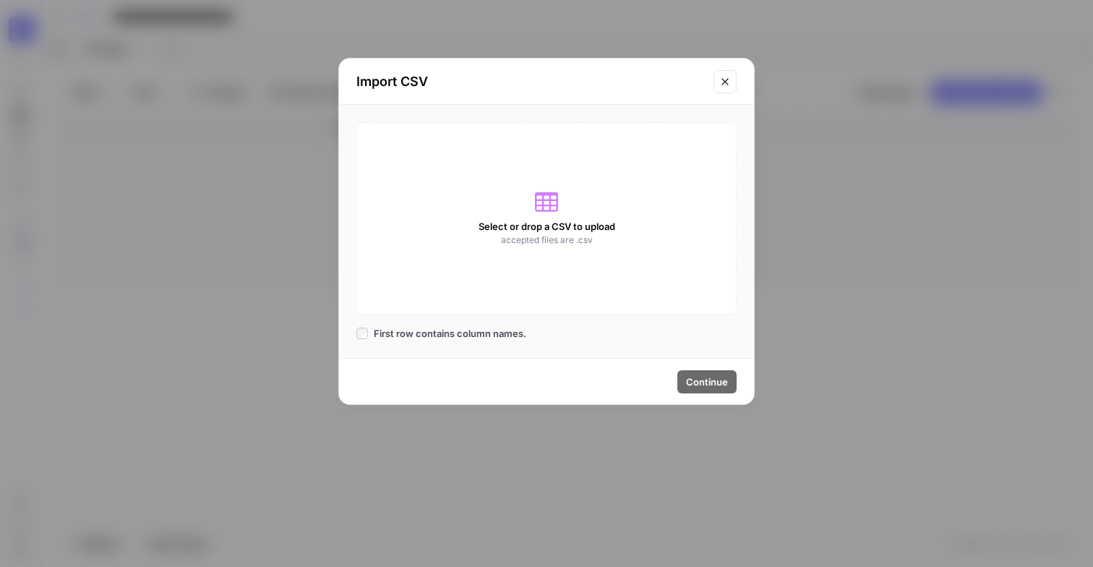
click at [545, 221] on span "Select or drop a CSV to upload" at bounding box center [546, 226] width 137 height 14
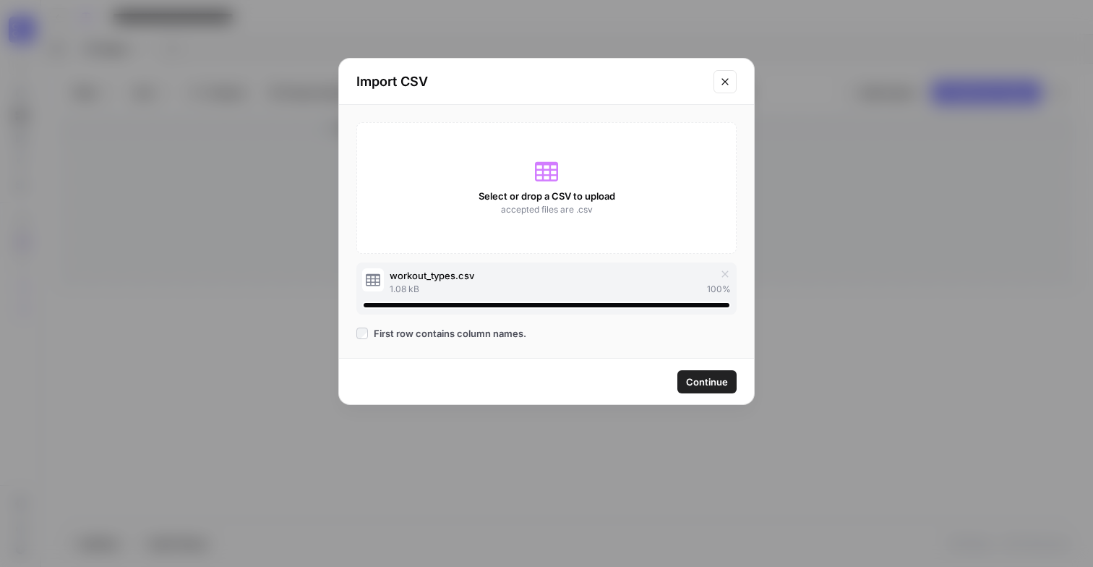
click at [635, 387] on div "Continue" at bounding box center [546, 381] width 415 height 46
click at [712, 383] on span "Continue" at bounding box center [707, 381] width 42 height 14
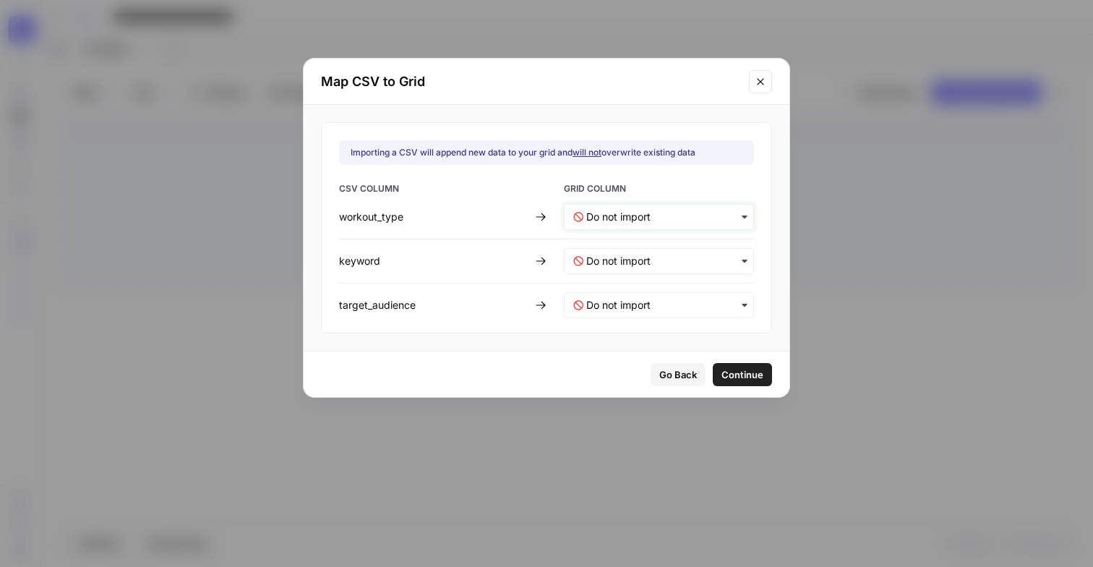
click at [630, 222] on input "text" at bounding box center [665, 217] width 158 height 14
click at [501, 207] on div "CSV COLUMN GRID COLUMN workout_type keyword target_audience" at bounding box center [546, 250] width 415 height 136
click at [710, 221] on input "text" at bounding box center [665, 217] width 158 height 14
click at [623, 288] on div "Create new column" at bounding box center [649, 281] width 170 height 26
click at [624, 264] on input "text" at bounding box center [665, 261] width 158 height 14
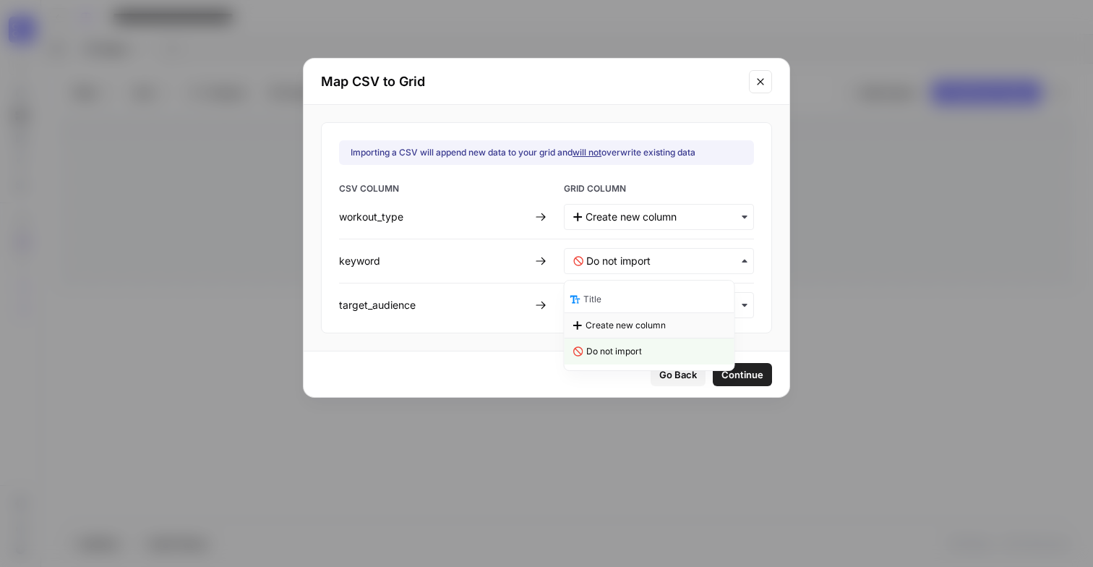
click at [617, 321] on span "Create new column" at bounding box center [625, 325] width 80 height 13
click at [624, 309] on input "text" at bounding box center [665, 305] width 158 height 14
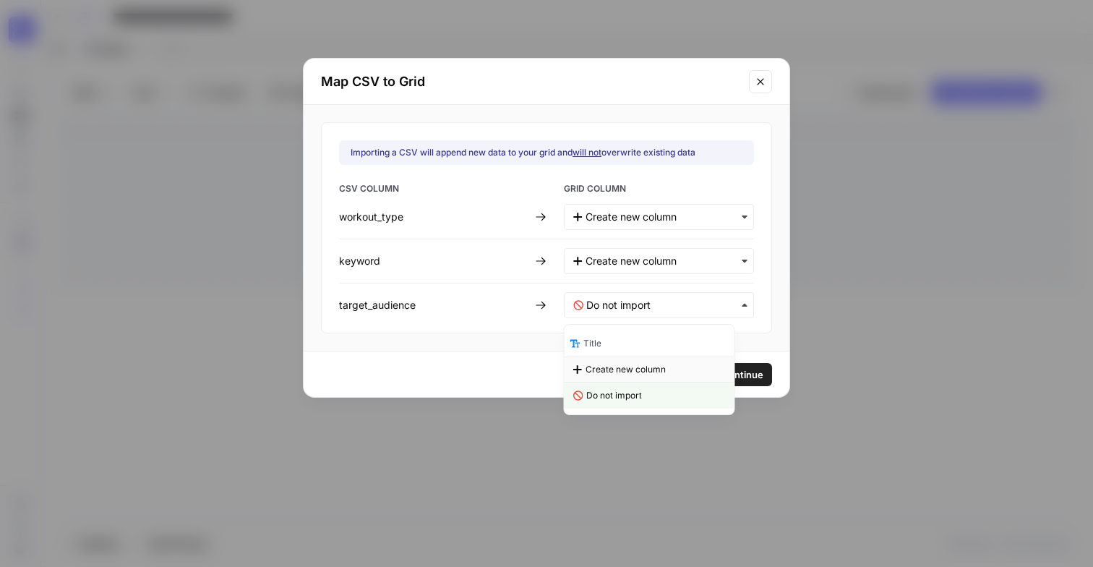
click at [619, 366] on span "Create new column" at bounding box center [625, 369] width 80 height 13
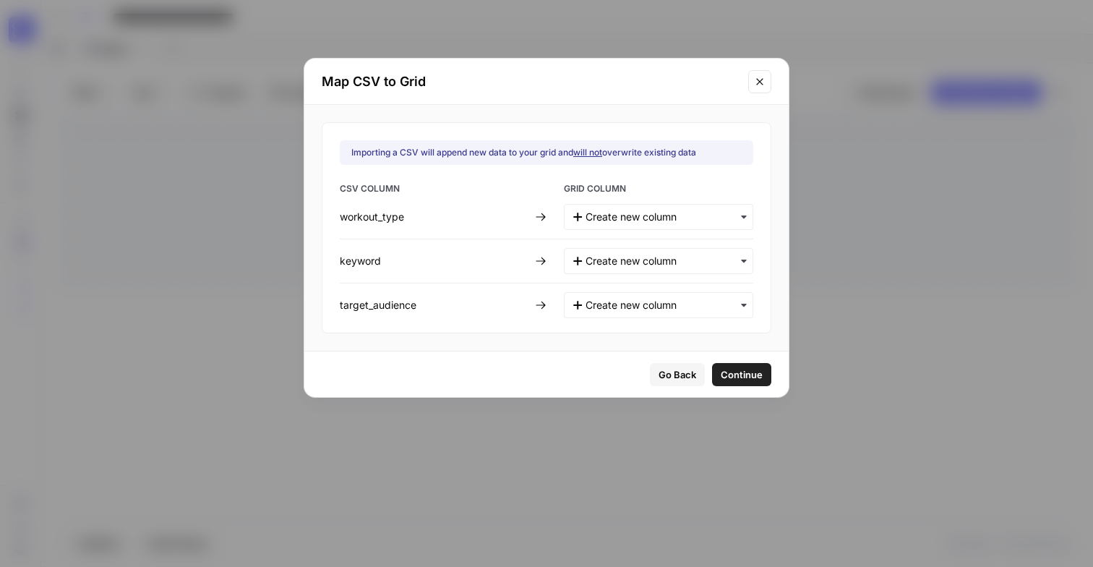
click at [723, 378] on span "Continue" at bounding box center [741, 374] width 42 height 14
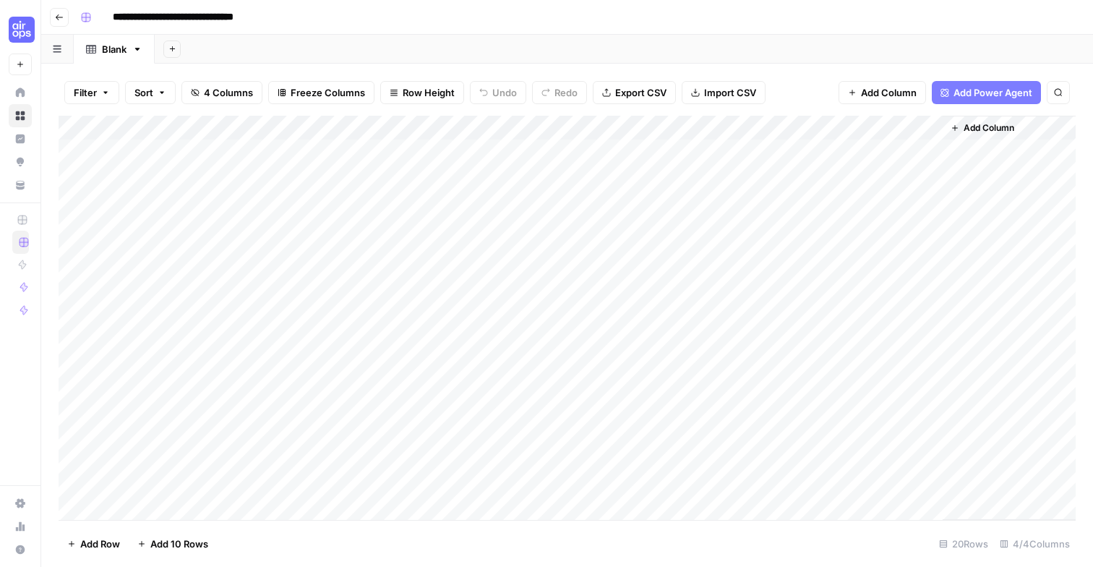
click at [76, 248] on div "Add Column" at bounding box center [567, 318] width 1017 height 404
click at [78, 150] on div "Add Column" at bounding box center [567, 318] width 1017 height 404
click at [98, 546] on span "Delete 5 Rows" at bounding box center [99, 543] width 64 height 14
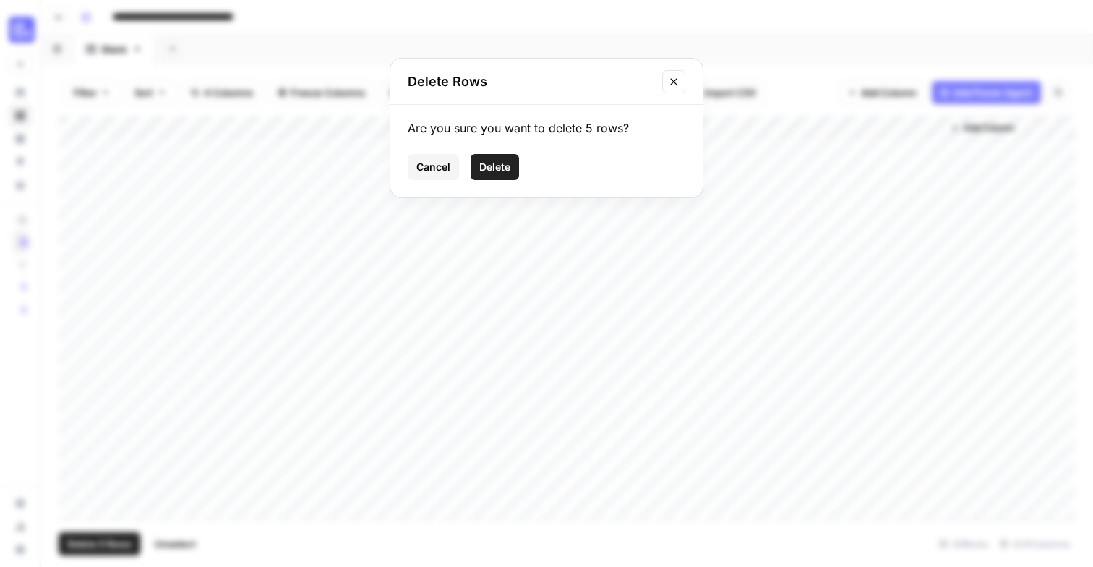
click at [499, 168] on span "Delete" at bounding box center [494, 167] width 31 height 14
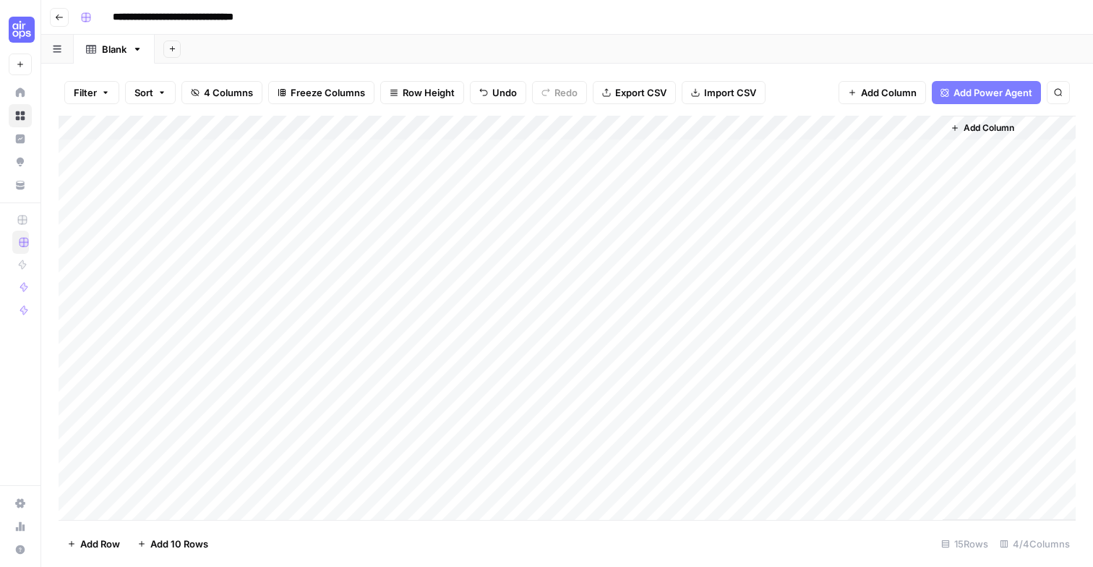
click at [307, 131] on div "Add Column" at bounding box center [567, 318] width 1017 height 404
click at [197, 322] on span "Remove Column" at bounding box center [200, 322] width 126 height 14
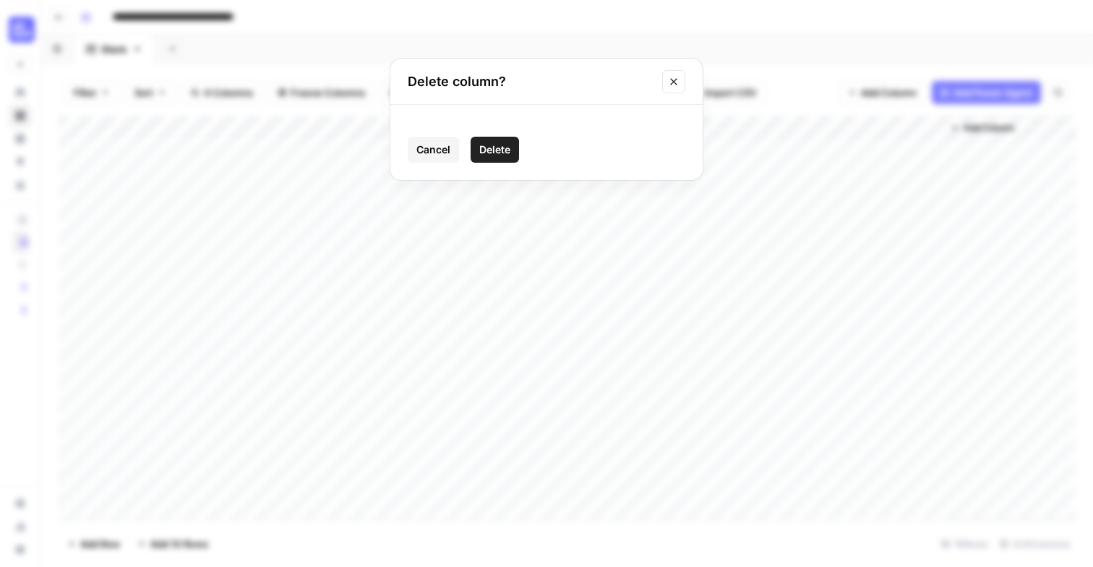
click at [506, 141] on button "Delete" at bounding box center [494, 150] width 48 height 26
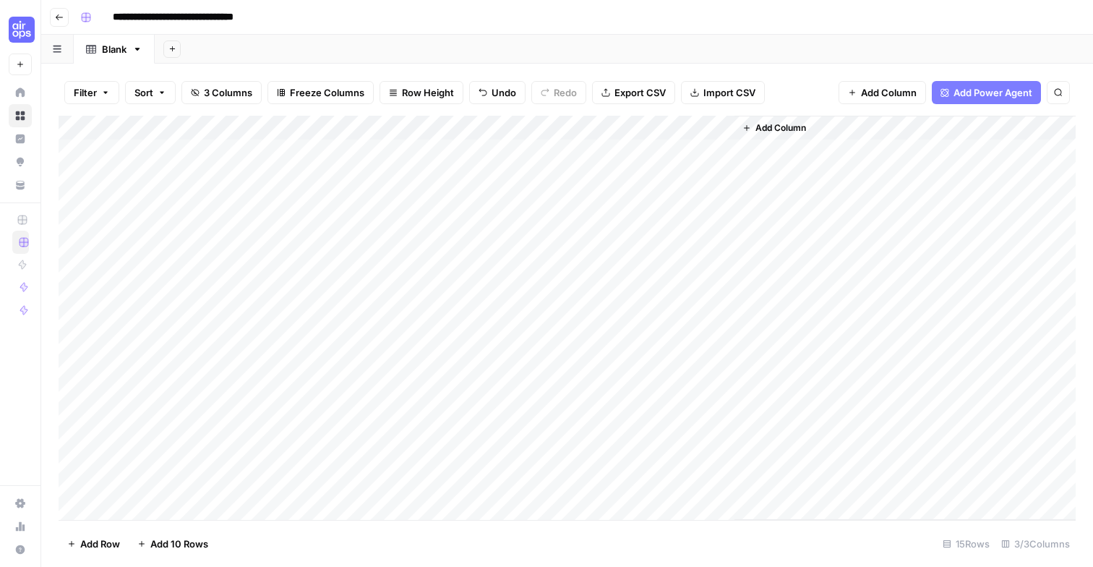
click at [790, 120] on button "Add Column" at bounding box center [773, 128] width 75 height 19
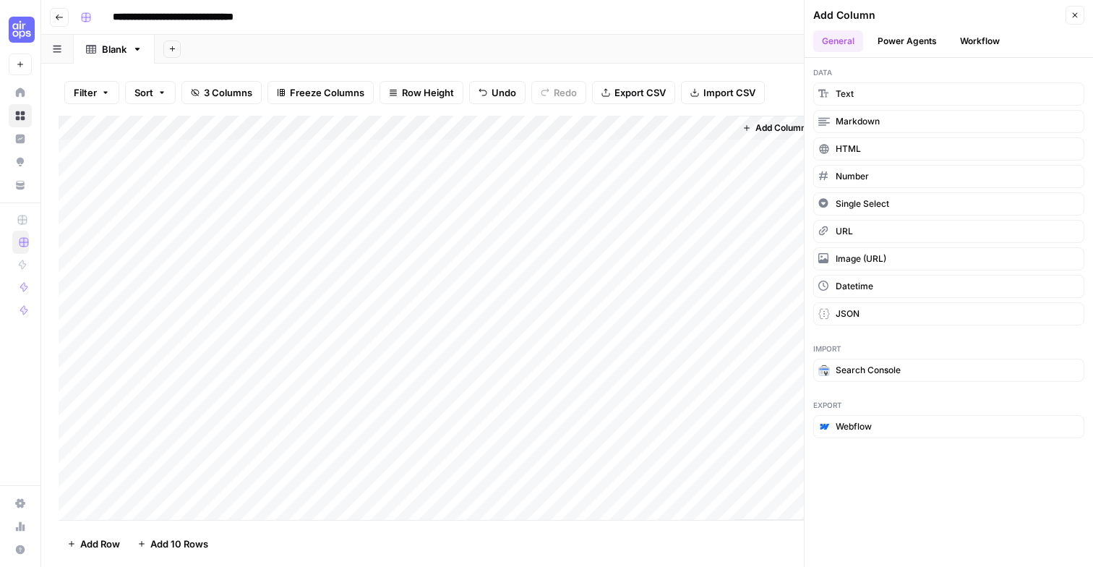
click at [912, 33] on button "Power Agents" at bounding box center [907, 41] width 77 height 22
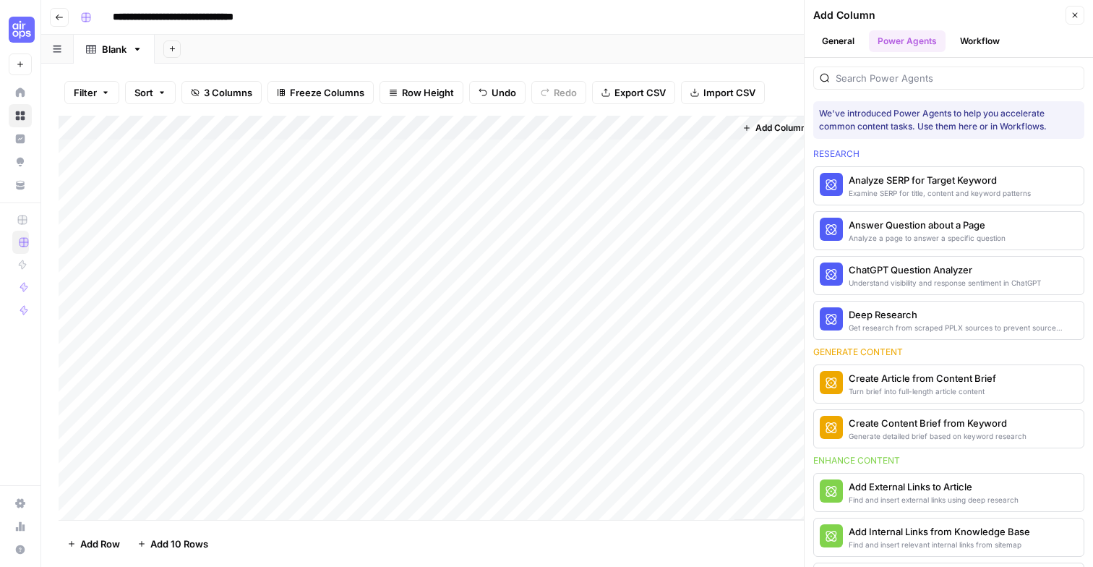
click at [963, 33] on button "Workflow" at bounding box center [979, 41] width 57 height 22
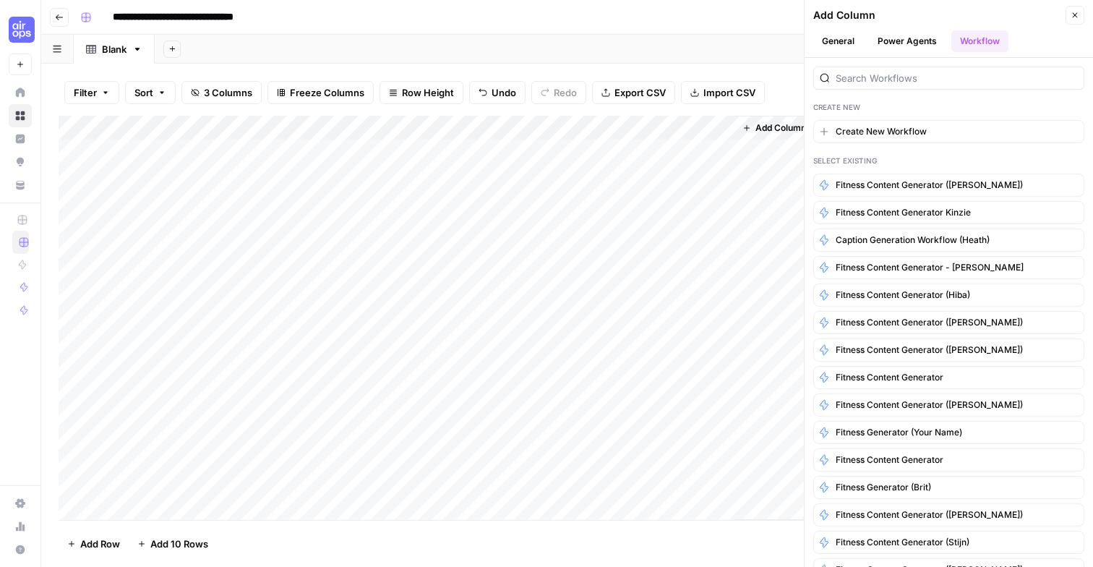
click at [897, 61] on div at bounding box center [948, 74] width 271 height 32
click at [885, 68] on div at bounding box center [948, 77] width 271 height 23
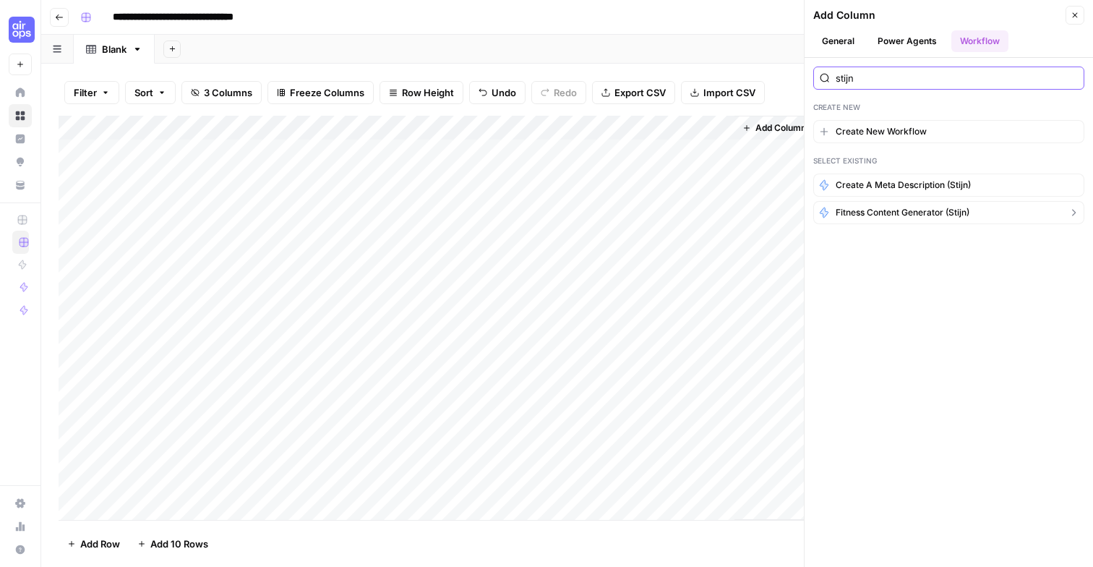
type input "stijn"
click at [875, 216] on span "Fitness Content Generator (Stijn)" at bounding box center [902, 212] width 134 height 13
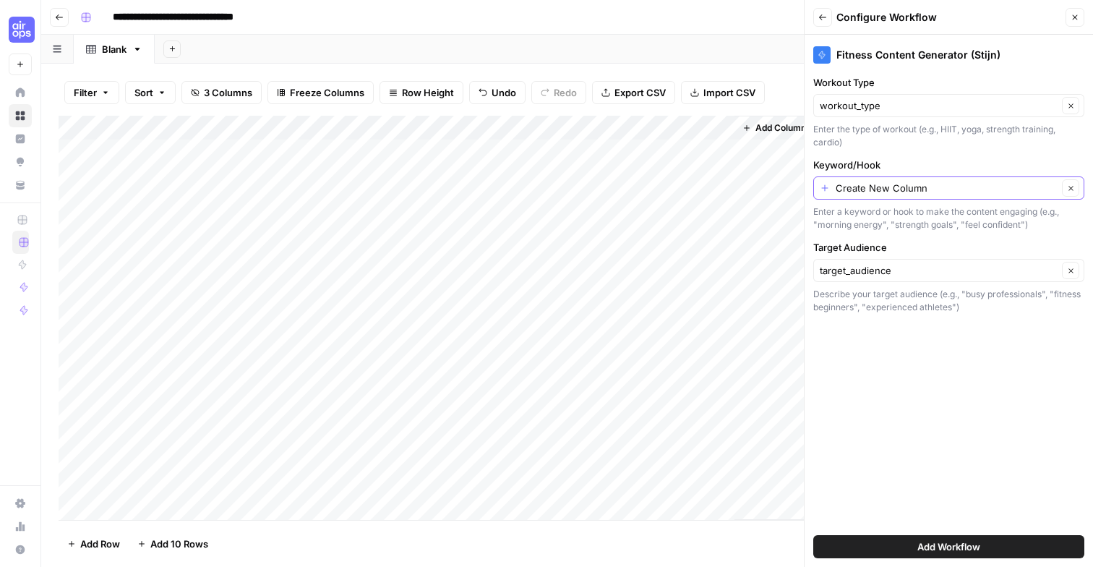
drag, startPoint x: 1075, startPoint y: 183, endPoint x: 1051, endPoint y: 185, distance: 23.9
click at [1057, 185] on div "Create New Column Clear" at bounding box center [948, 187] width 271 height 23
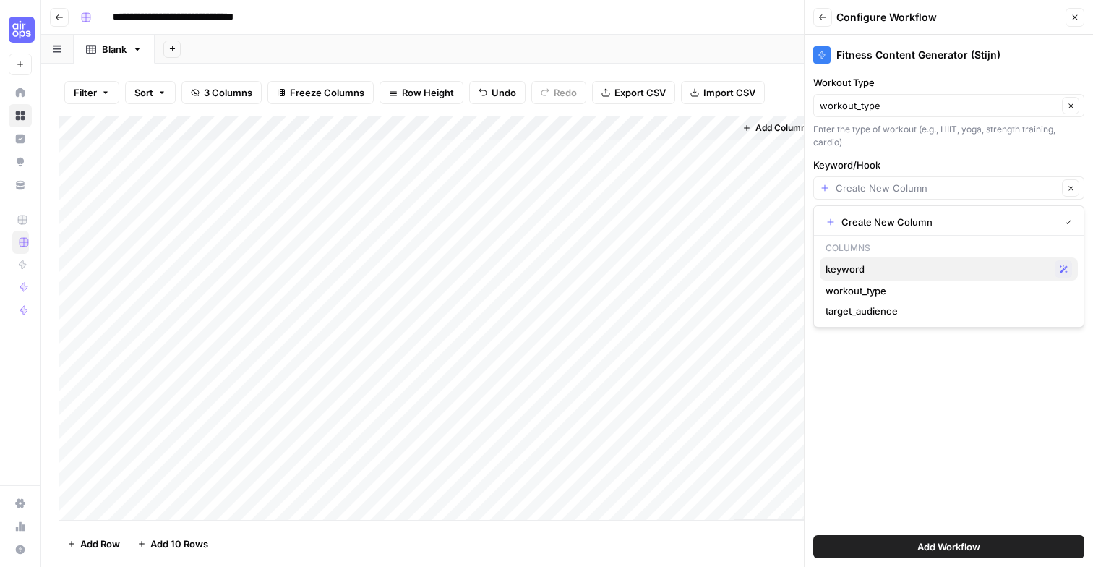
click at [909, 272] on span "keyword" at bounding box center [936, 269] width 223 height 14
type input "keyword"
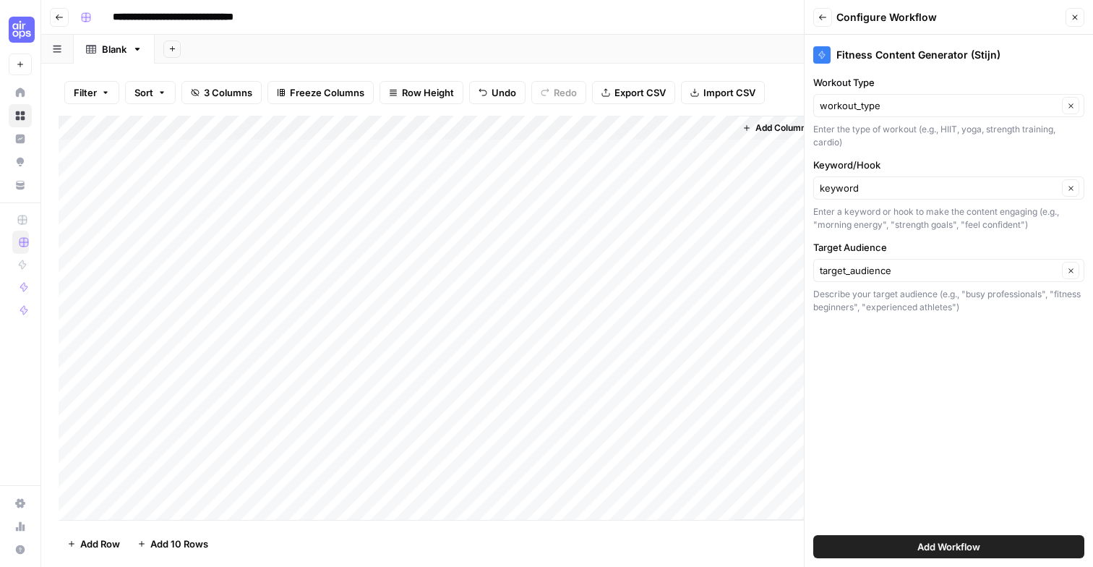
click at [884, 549] on button "Add Workflow" at bounding box center [948, 546] width 271 height 23
